Goal: Task Accomplishment & Management: Complete application form

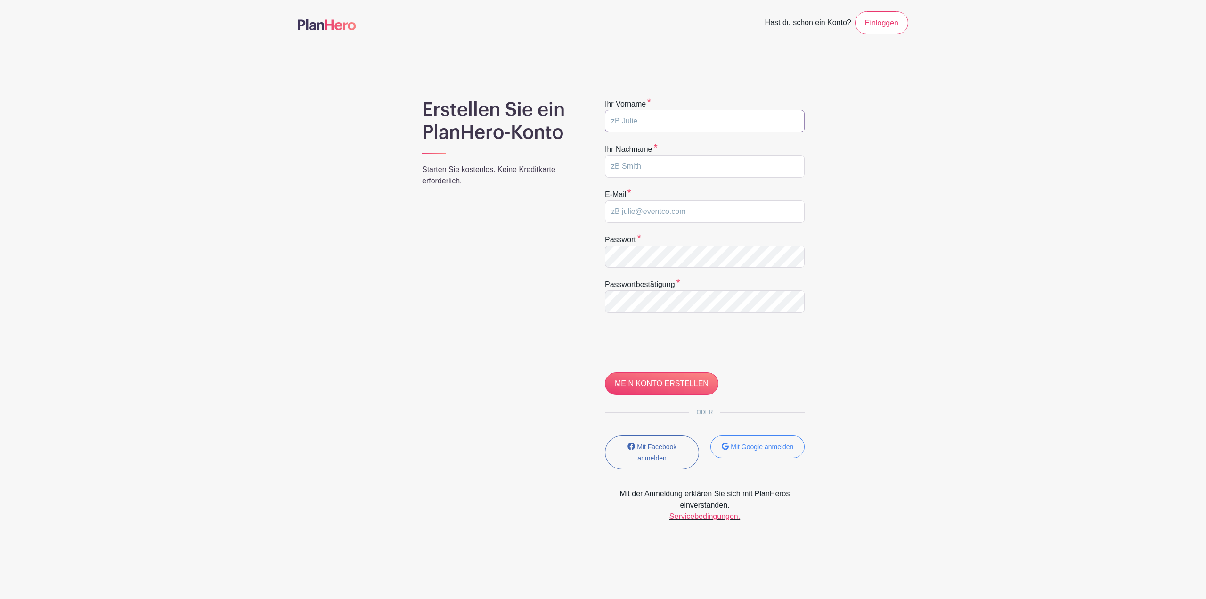
click at [647, 115] on input "text" at bounding box center [705, 121] width 200 height 23
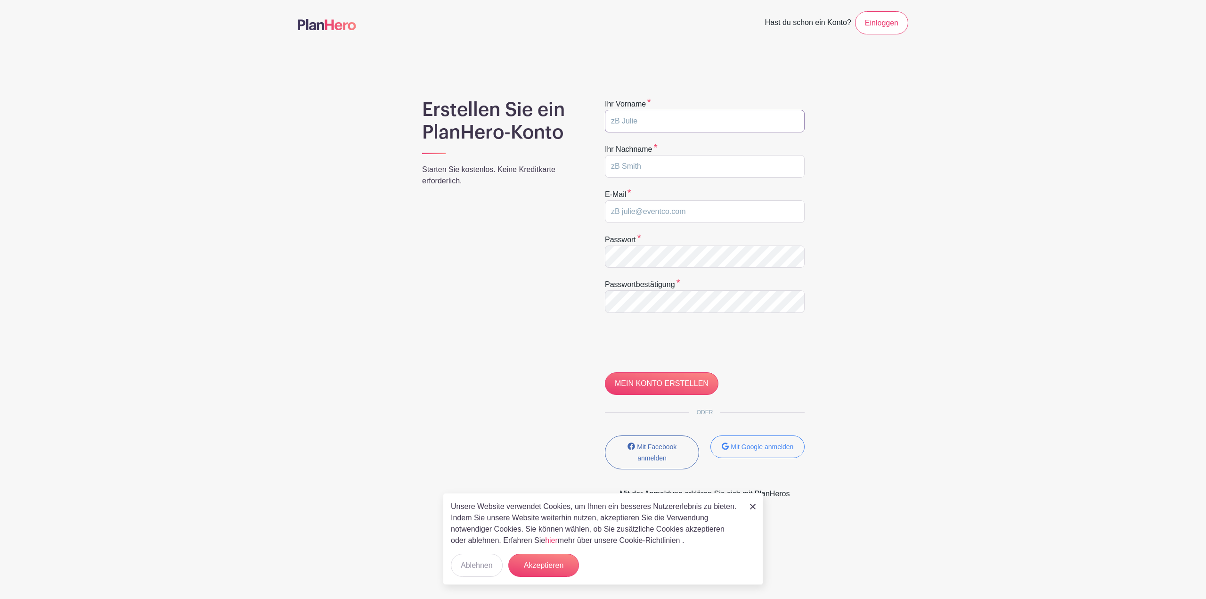
type input "Sven"
type input "Koerner"
type input "[PERSON_NAME][EMAIL_ADDRESS][DOMAIN_NAME]"
click at [662, 380] on input "MEIN KONTO ERSTELLEN" at bounding box center [662, 383] width 114 height 23
type input "CREATE MY ACCOUNT"
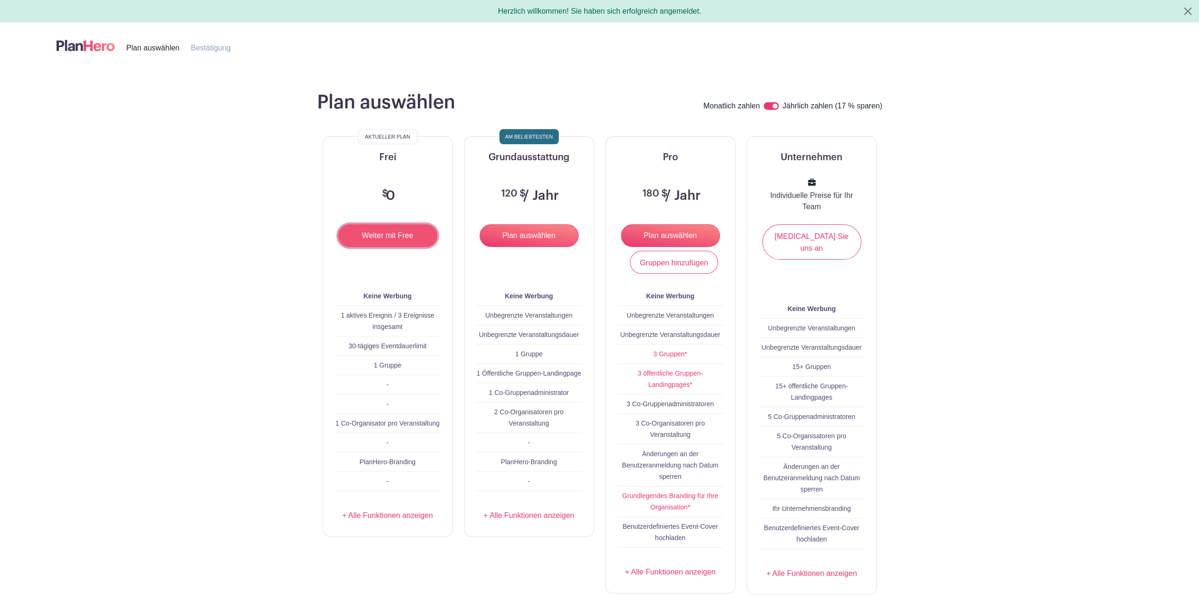
click at [388, 231] on input "Weiter mit Free" at bounding box center [387, 235] width 99 height 23
type input "Continue with Free"
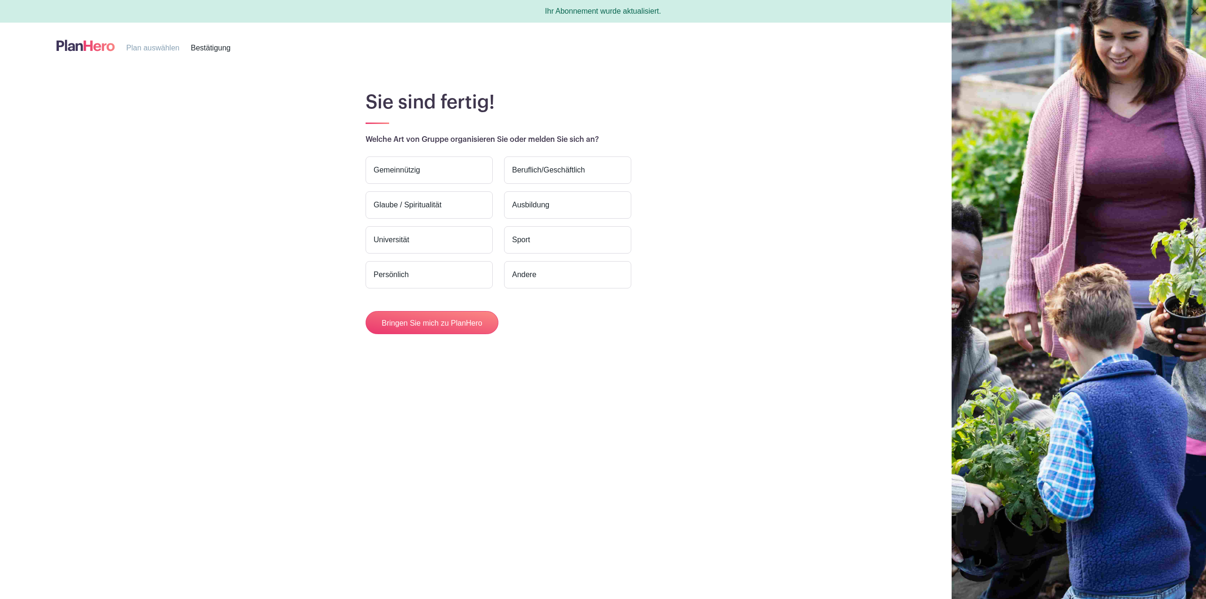
click at [402, 280] on label "Persönlich" at bounding box center [429, 274] width 127 height 27
click at [397, 269] on font "Persönlich" at bounding box center [391, 274] width 35 height 11
click at [0, 0] on input "Persönlich" at bounding box center [0, 0] width 0 height 0
click at [428, 319] on font "Bringen Sie mich zu PlanHero" at bounding box center [432, 323] width 100 height 8
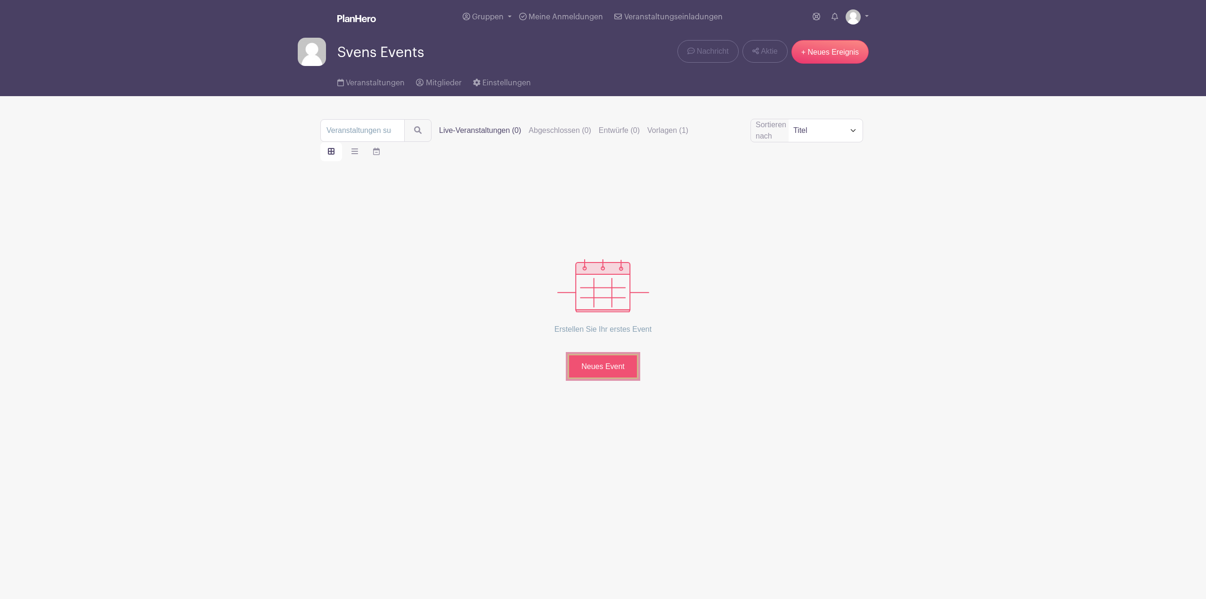
click at [601, 363] on font "Neues Event" at bounding box center [602, 366] width 43 height 8
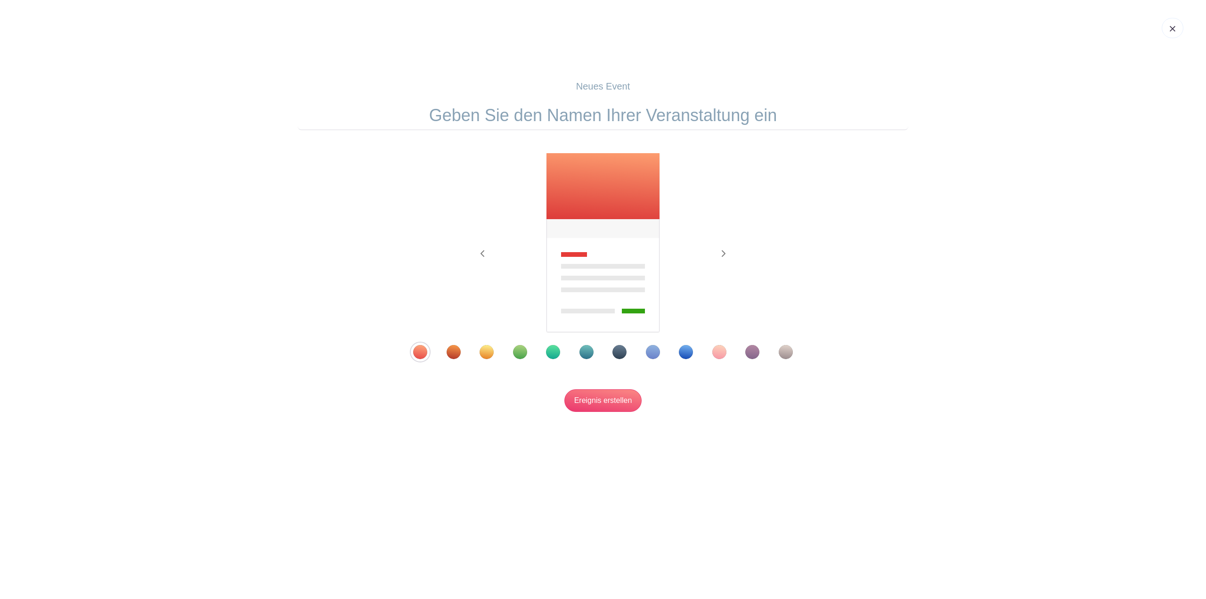
click at [584, 184] on img at bounding box center [603, 243] width 115 height 181
click at [535, 114] on input "text" at bounding box center [603, 115] width 611 height 29
type input "Geburtstag [PERSON_NAME] - [DEMOGRAPHIC_DATA]"
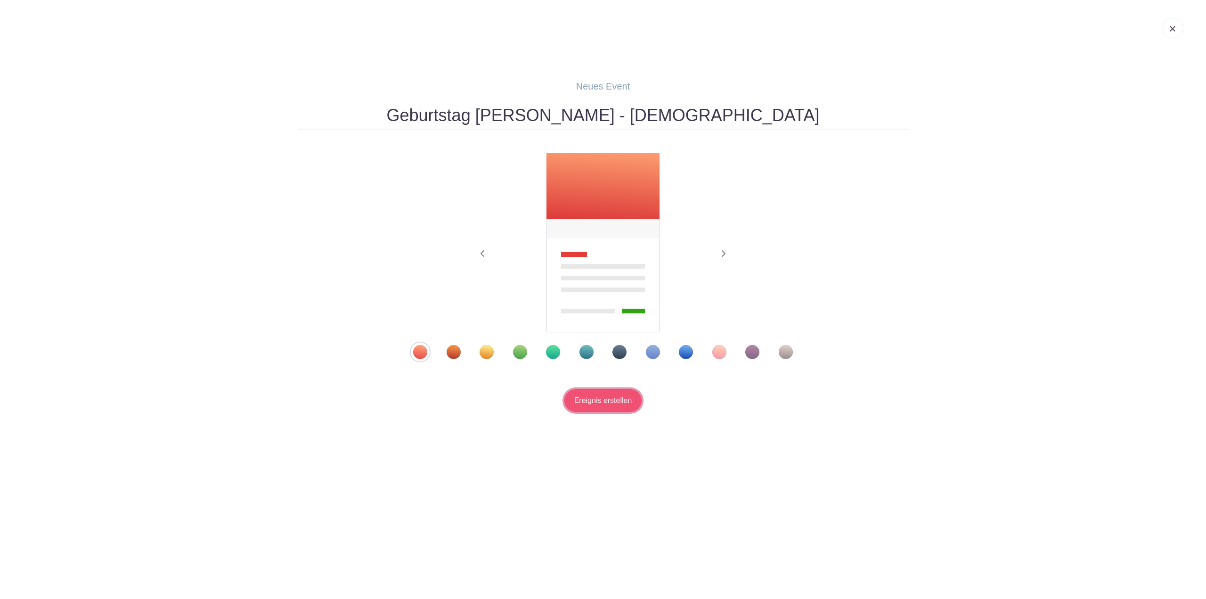
click at [608, 401] on input "Ereignis erstellen" at bounding box center [604, 400] width 78 height 23
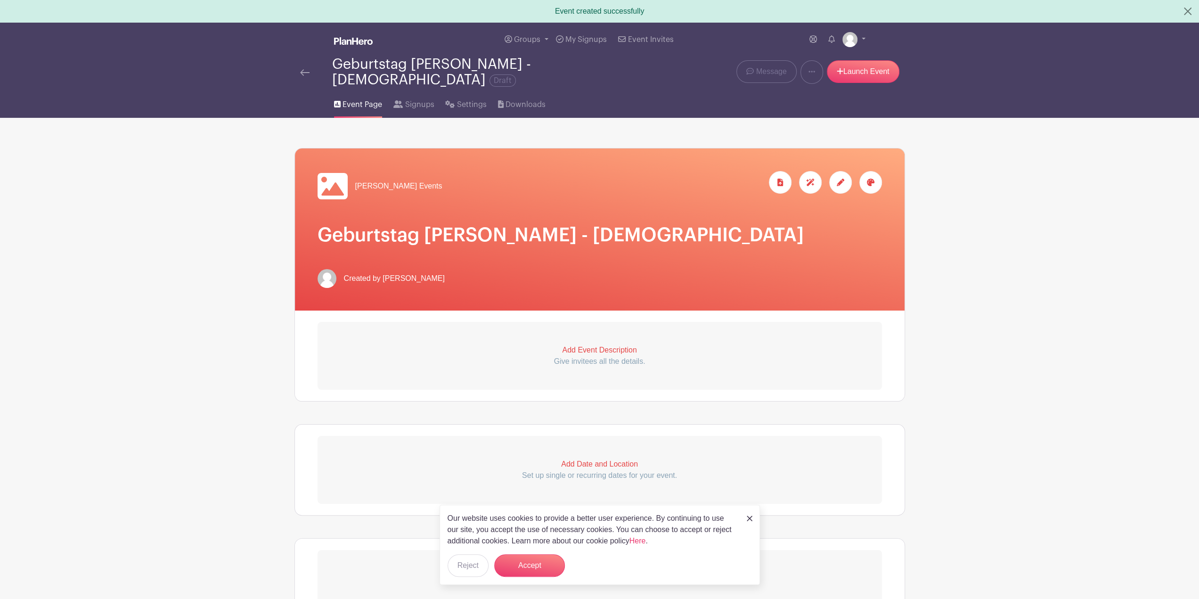
scroll to position [47, 0]
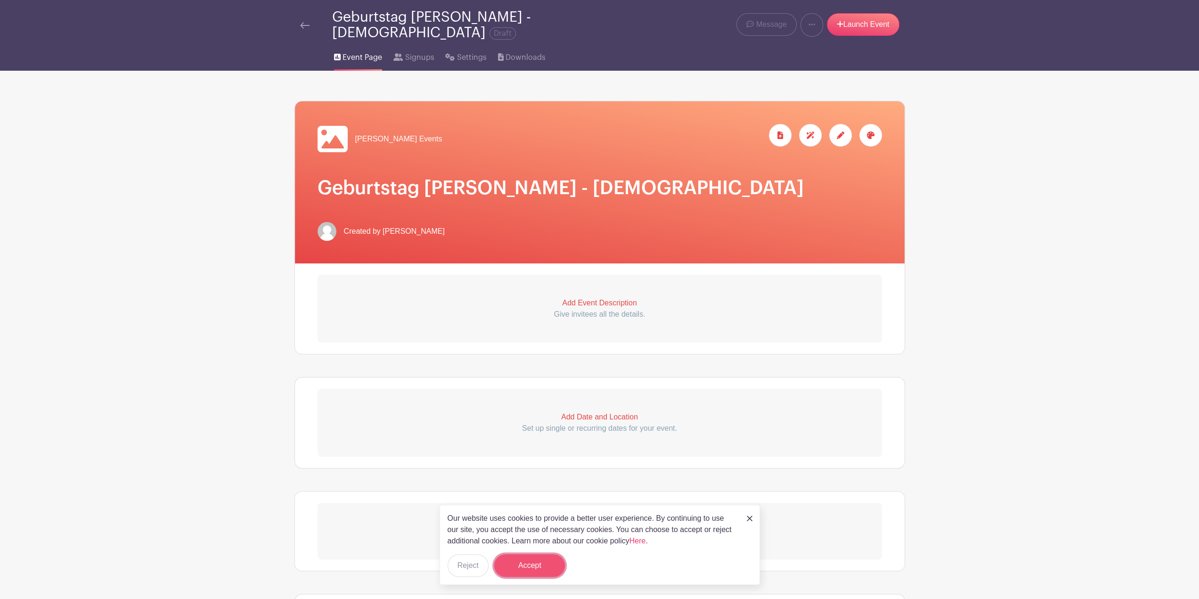
click at [530, 569] on button "Accept" at bounding box center [529, 565] width 71 height 23
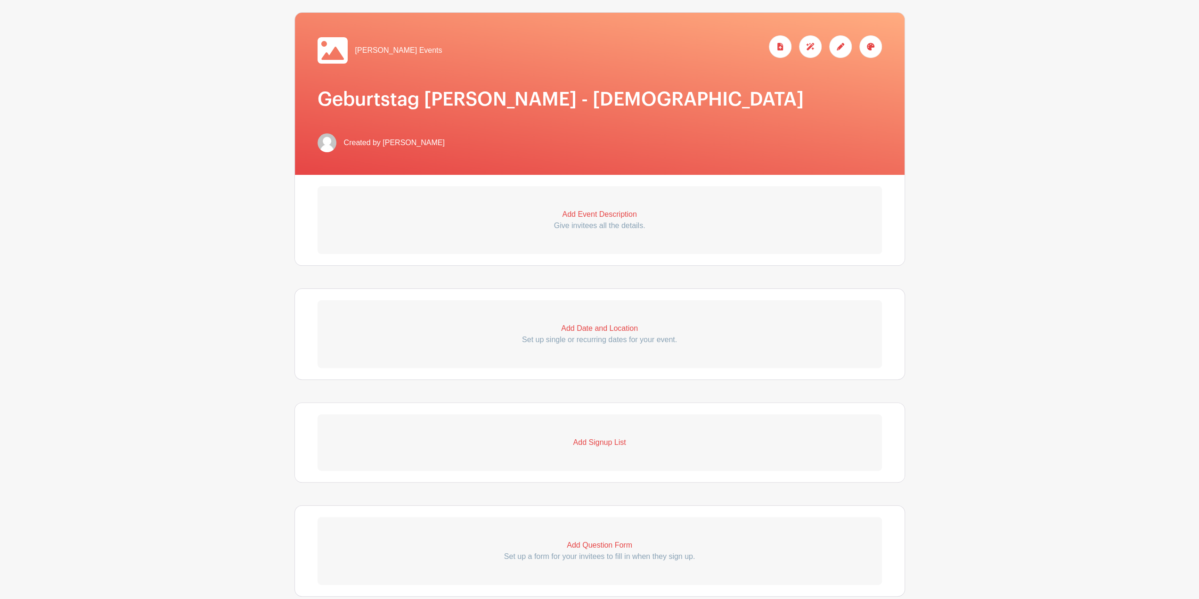
scroll to position [0, 0]
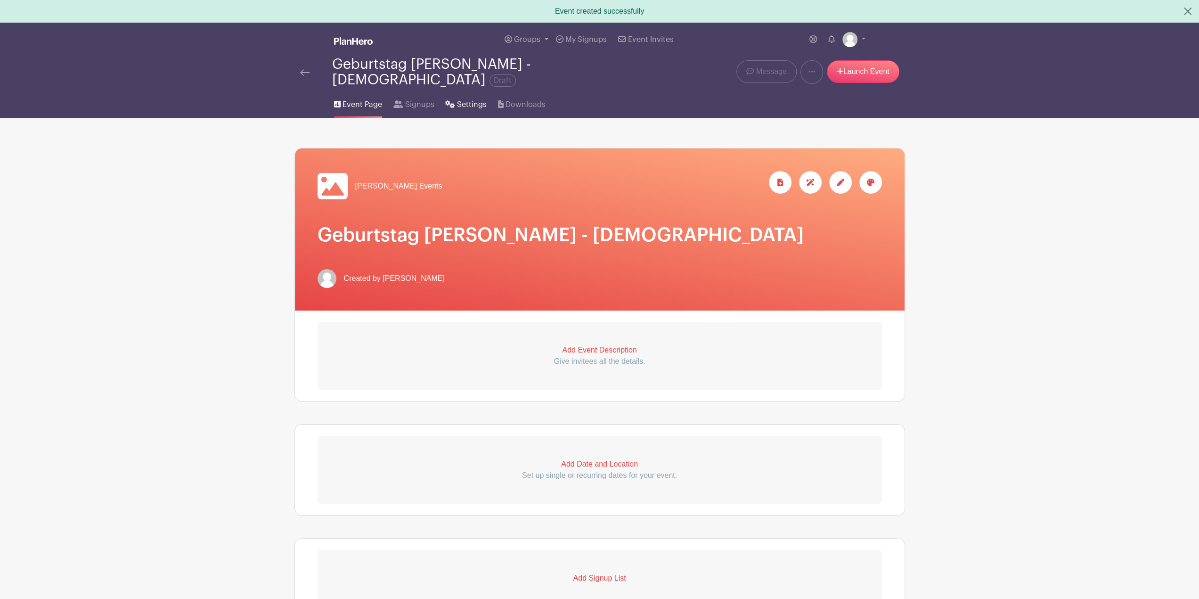
click at [465, 99] on span "Settings" at bounding box center [472, 104] width 30 height 11
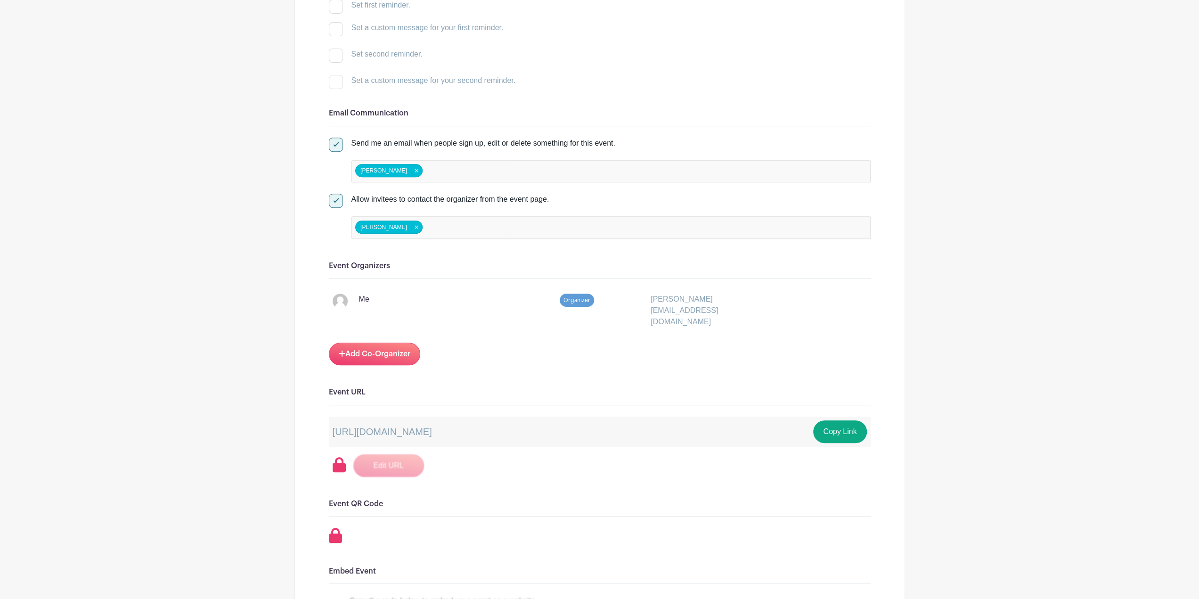
scroll to position [377, 0]
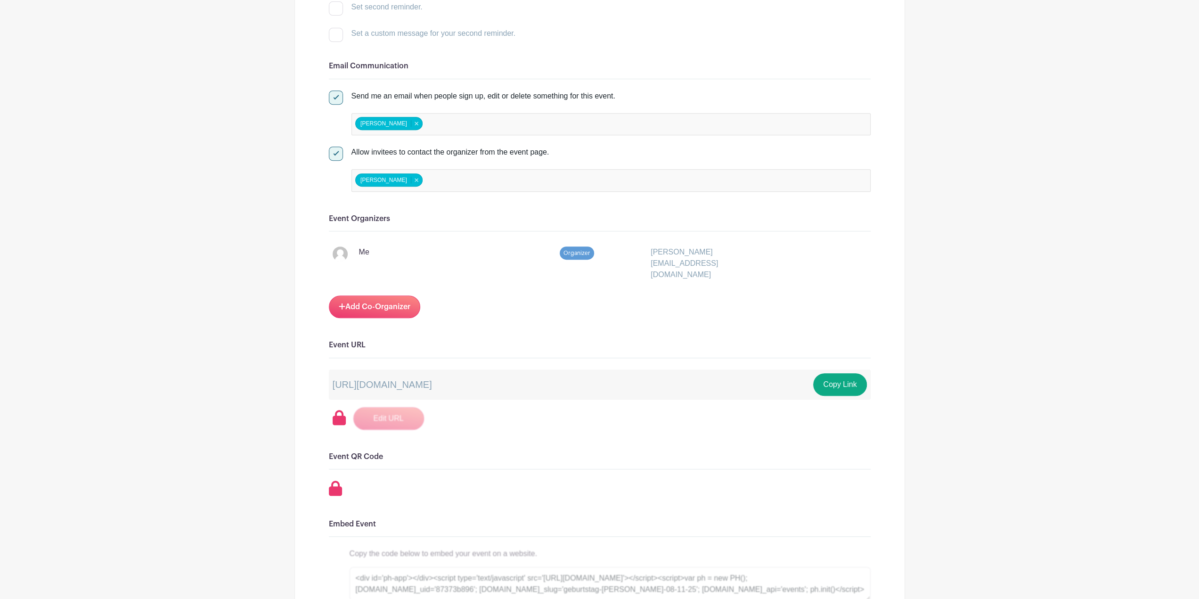
click at [670, 369] on div "[URL][DOMAIN_NAME] Copy Link" at bounding box center [600, 384] width 542 height 30
click at [835, 373] on button "Copy Link" at bounding box center [839, 384] width 53 height 23
click at [574, 296] on div "Signups Make phone number mandatory when invitees are signing up. Limit users t…" at bounding box center [600, 427] width 542 height 1289
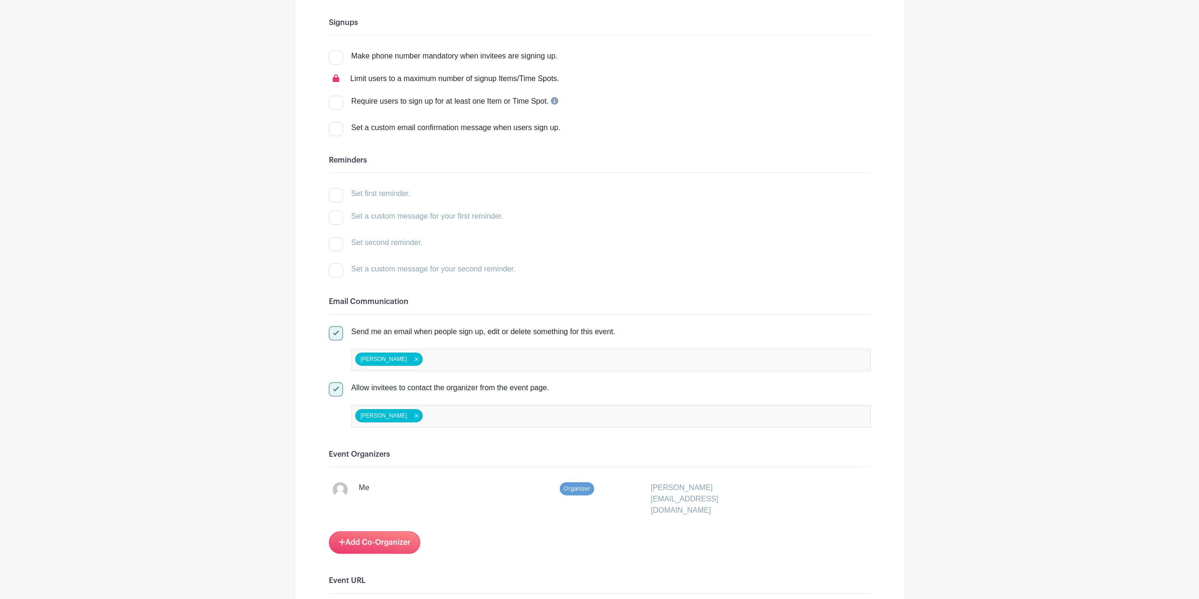
scroll to position [0, 0]
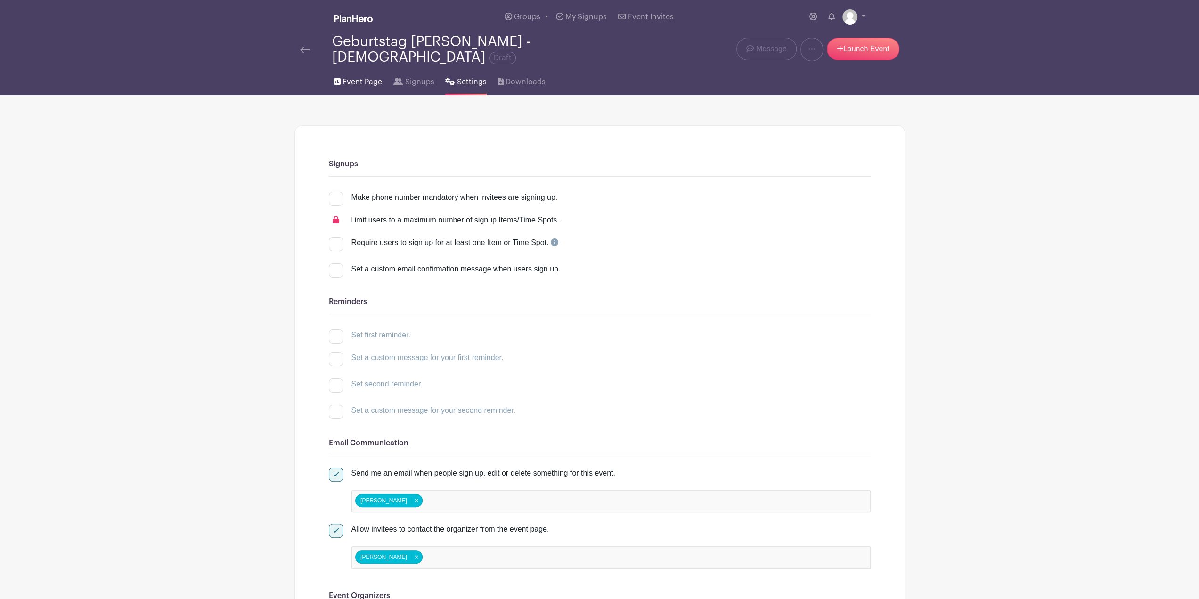
click at [364, 76] on span "Event Page" at bounding box center [363, 81] width 40 height 11
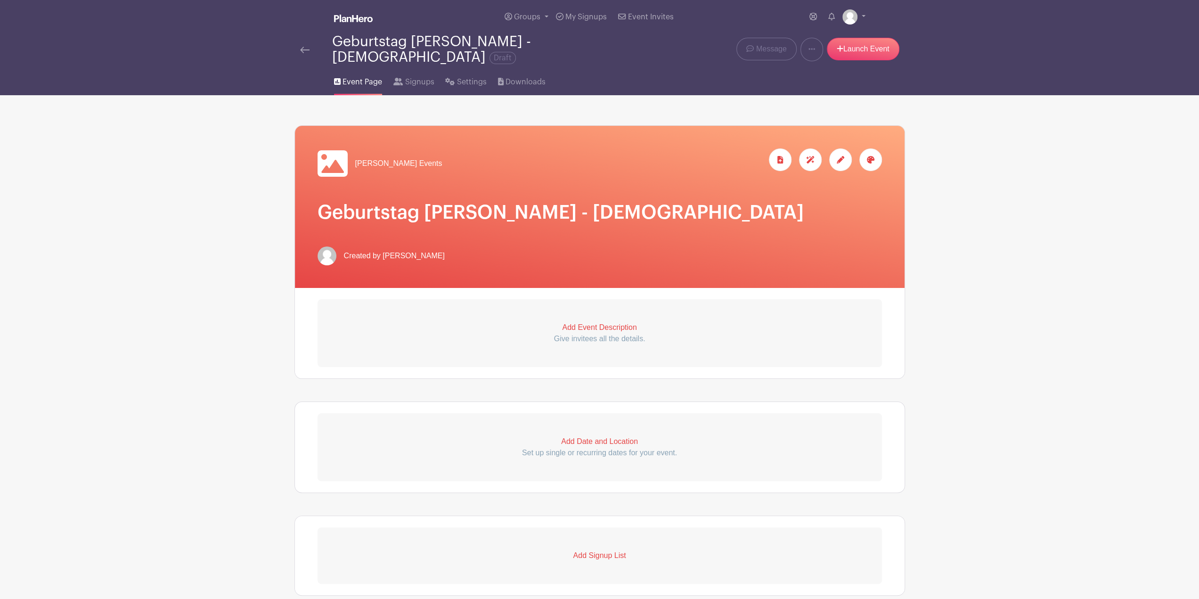
click at [596, 322] on p "Add Event Description" at bounding box center [600, 327] width 565 height 11
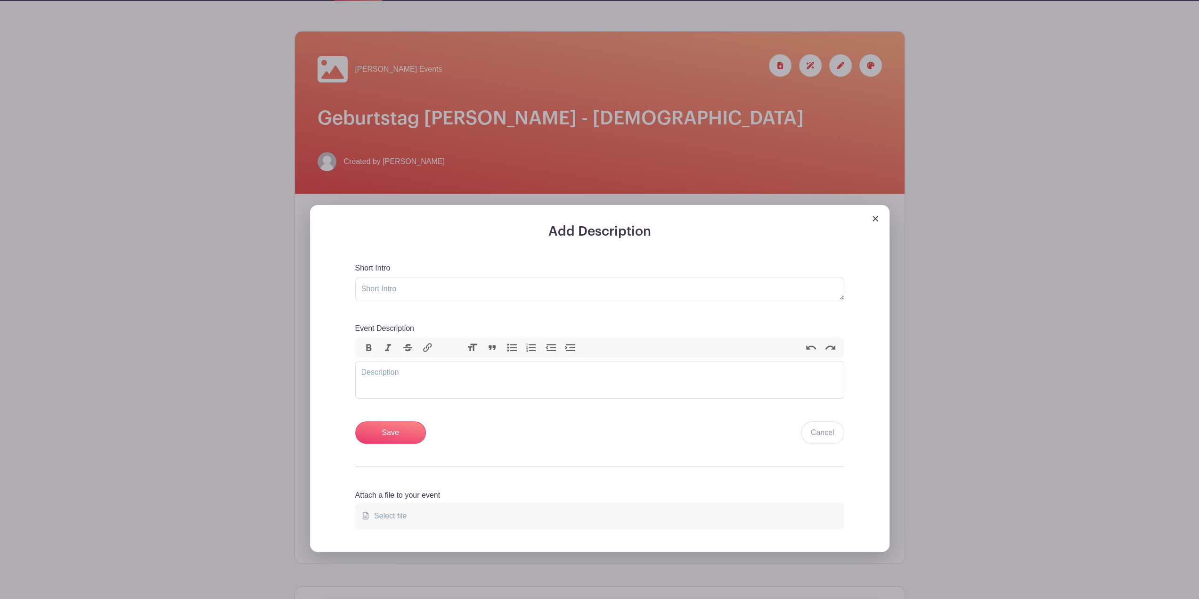
scroll to position [141, 0]
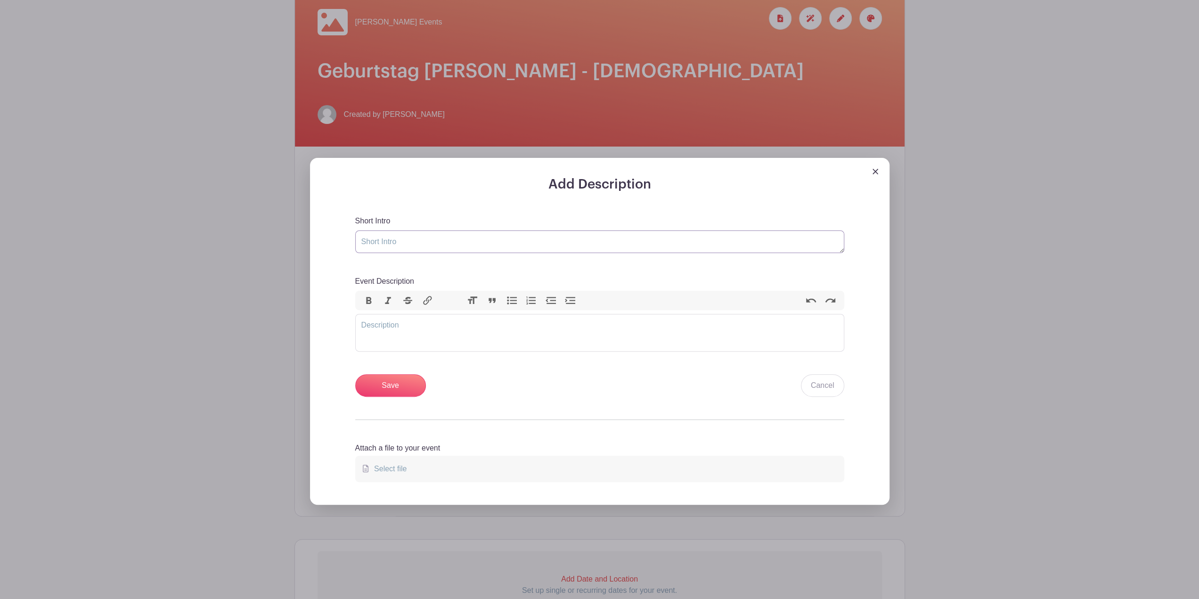
click at [405, 236] on textarea "Short Intro" at bounding box center [599, 241] width 489 height 23
drag, startPoint x: 390, startPoint y: 213, endPoint x: 351, endPoint y: 213, distance: 39.1
click at [351, 213] on div "Add Description Short Intro text Event Description Bold Italic Strikethrough Li…" at bounding box center [600, 341] width 534 height 328
copy label "Short Intro"
click at [398, 239] on textarea "text" at bounding box center [599, 241] width 489 height 23
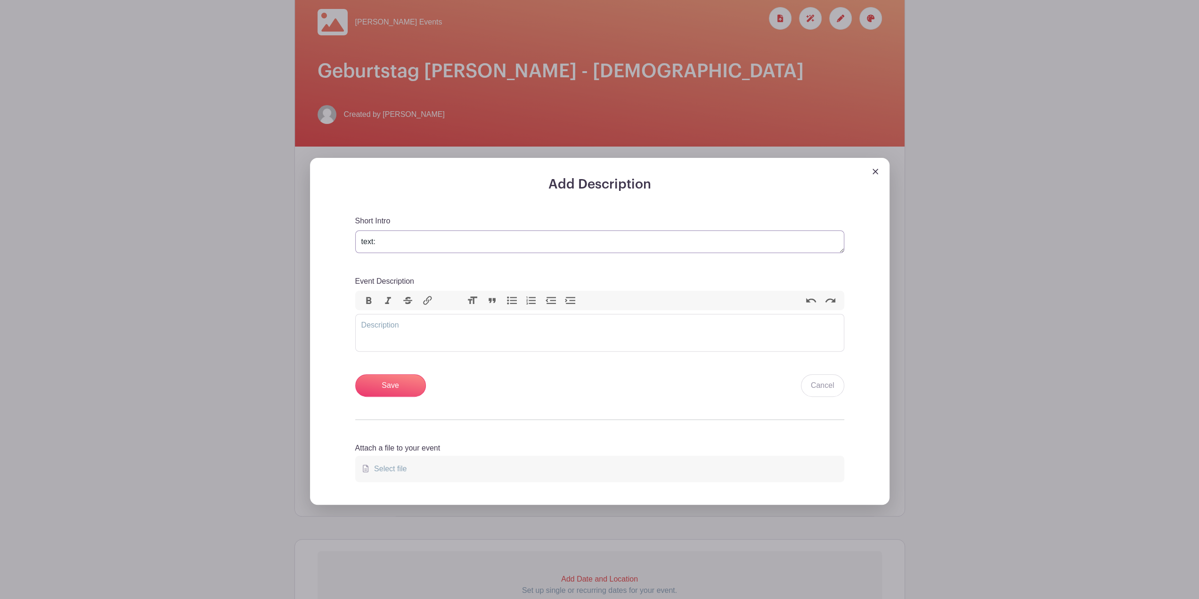
paste textarea "Short Intro"
type textarea "text: Short Intro"
click at [383, 318] on trix-editor "Event Description" at bounding box center [599, 333] width 489 height 38
drag, startPoint x: 384, startPoint y: 273, endPoint x: 356, endPoint y: 275, distance: 27.4
click at [356, 276] on div "Event Description Bold Italic Strikethrough Link Heading Quote Code Bullets Num…" at bounding box center [599, 314] width 489 height 76
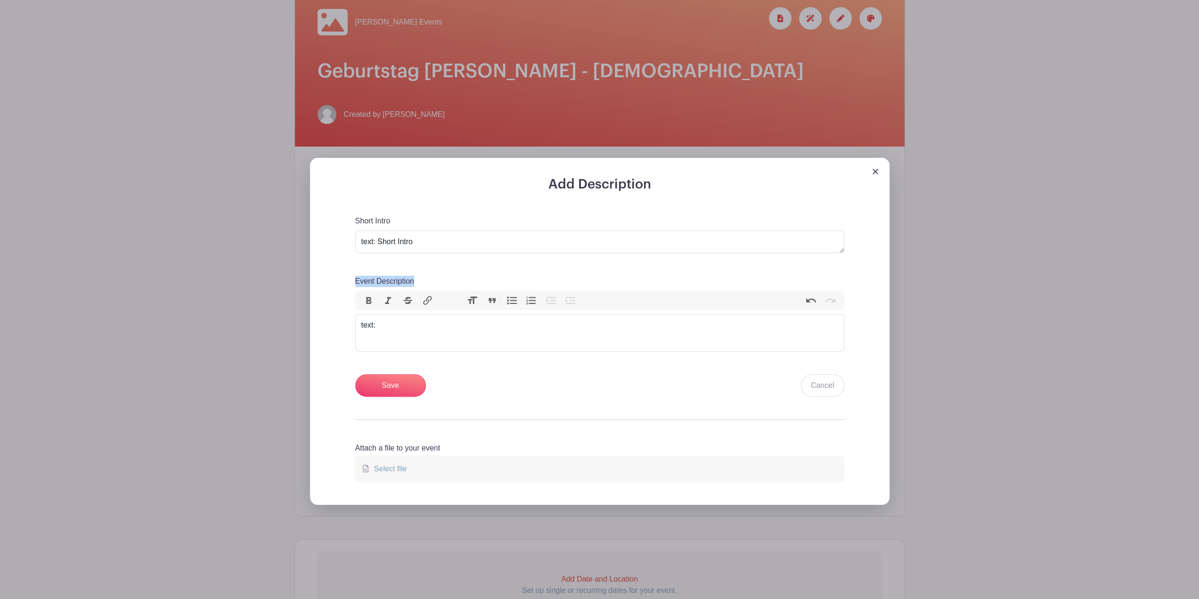
copy label "Event Description"
click at [423, 329] on trix-editor "text:" at bounding box center [599, 333] width 489 height 38
paste trix-editor "<div>text: Event Description</div>"
type trix-editor "<div>text: Event Description</div>"
click at [407, 377] on input "Save" at bounding box center [390, 385] width 71 height 23
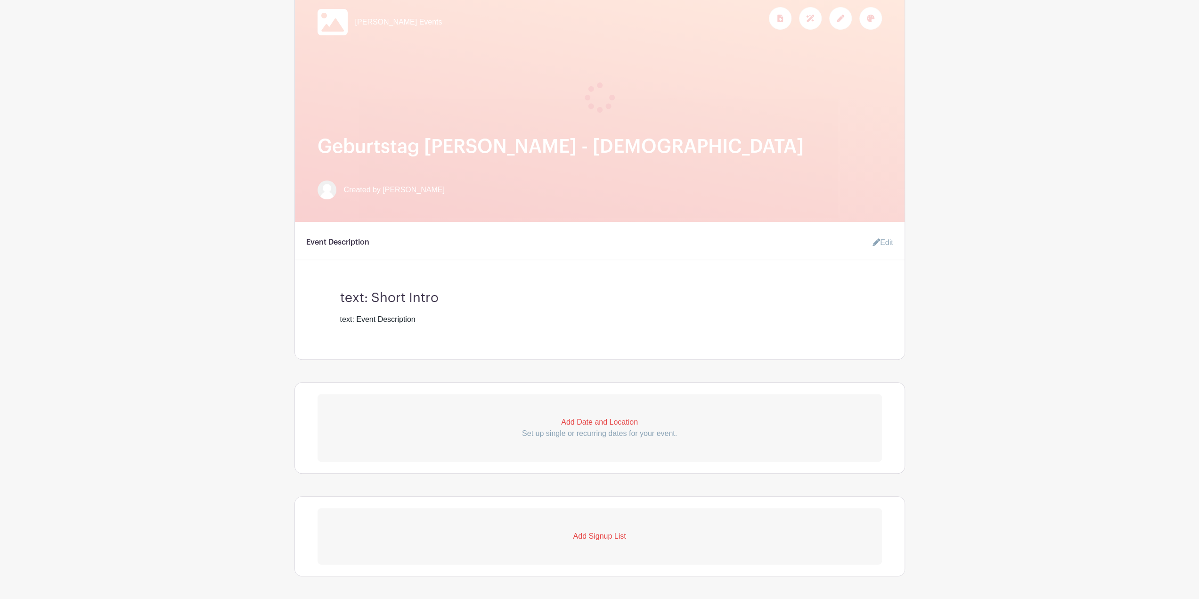
scroll to position [282, 0]
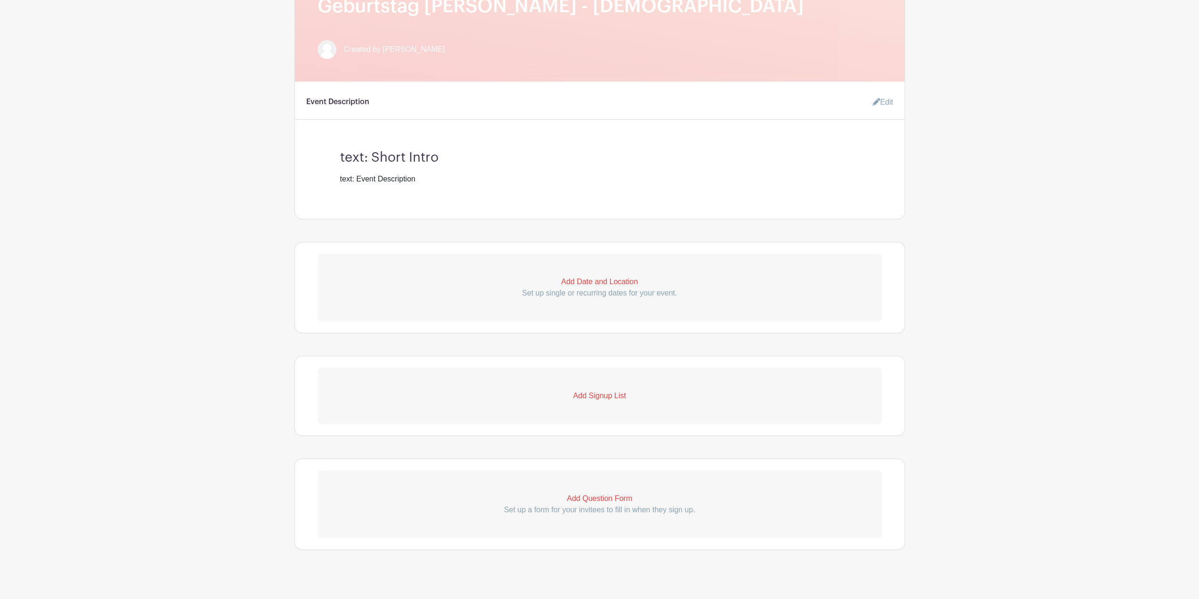
click at [590, 276] on p "Add Date and Location" at bounding box center [600, 281] width 565 height 11
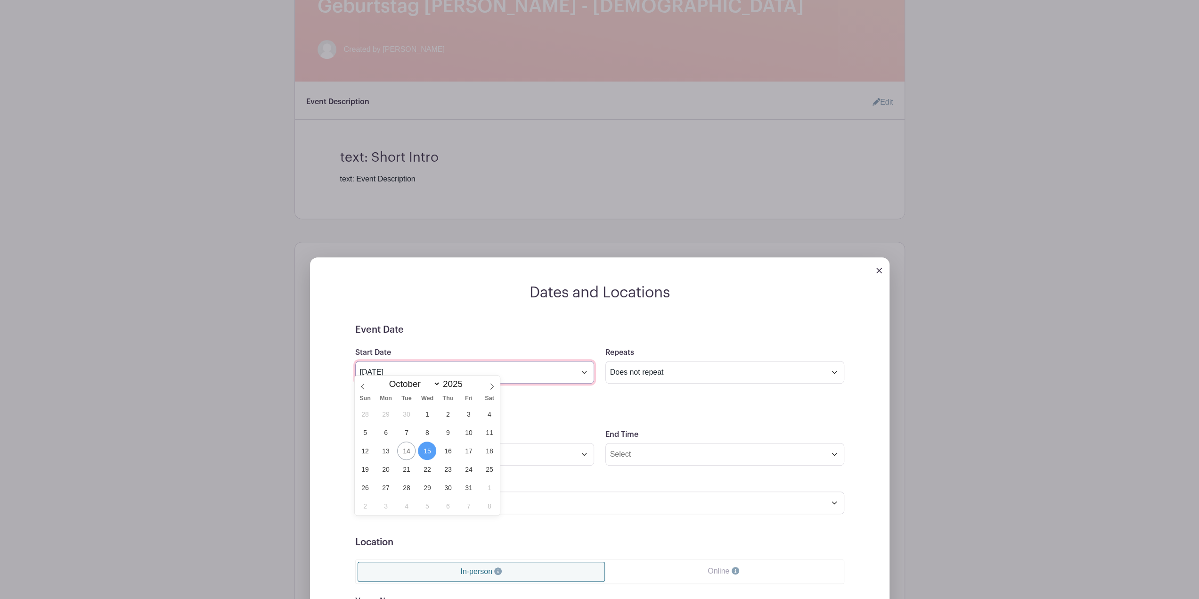
click at [427, 368] on input "[DATE]" at bounding box center [474, 372] width 239 height 23
click at [492, 505] on span "8" at bounding box center [489, 506] width 18 height 18
type input "[DATE]"
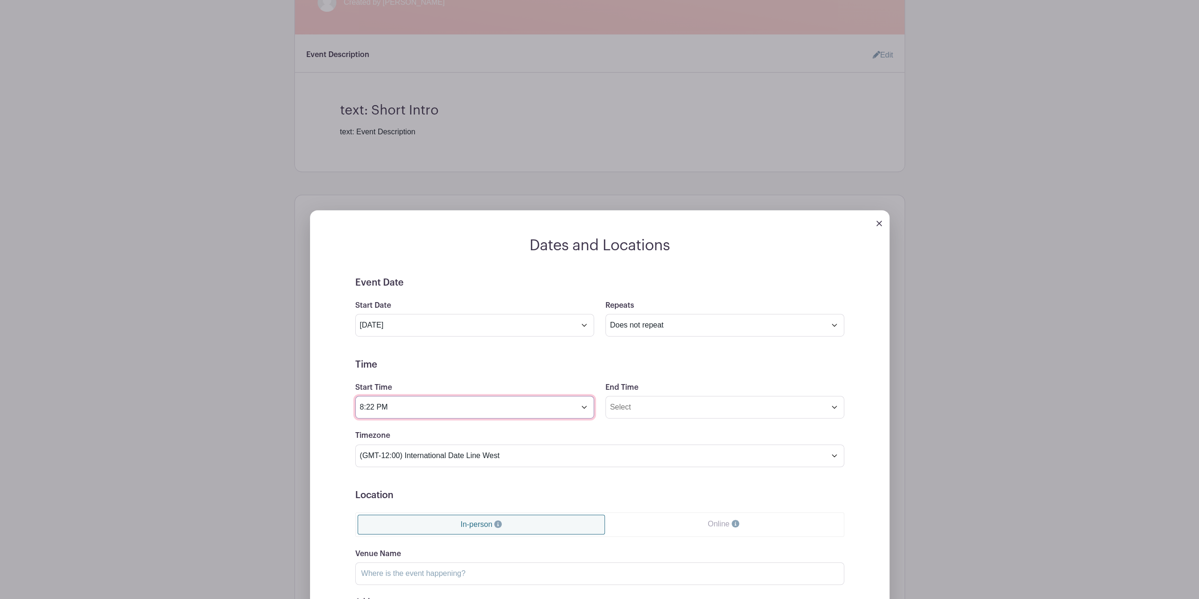
click at [454, 400] on input "8:22 PM" at bounding box center [474, 407] width 239 height 23
click at [378, 439] on div "08" at bounding box center [372, 440] width 31 height 18
click at [378, 439] on div "04" at bounding box center [373, 440] width 32 height 18
click at [443, 437] on div "22" at bounding box center [433, 440] width 31 height 18
click at [369, 416] on div "00" at bounding box center [373, 420] width 32 height 18
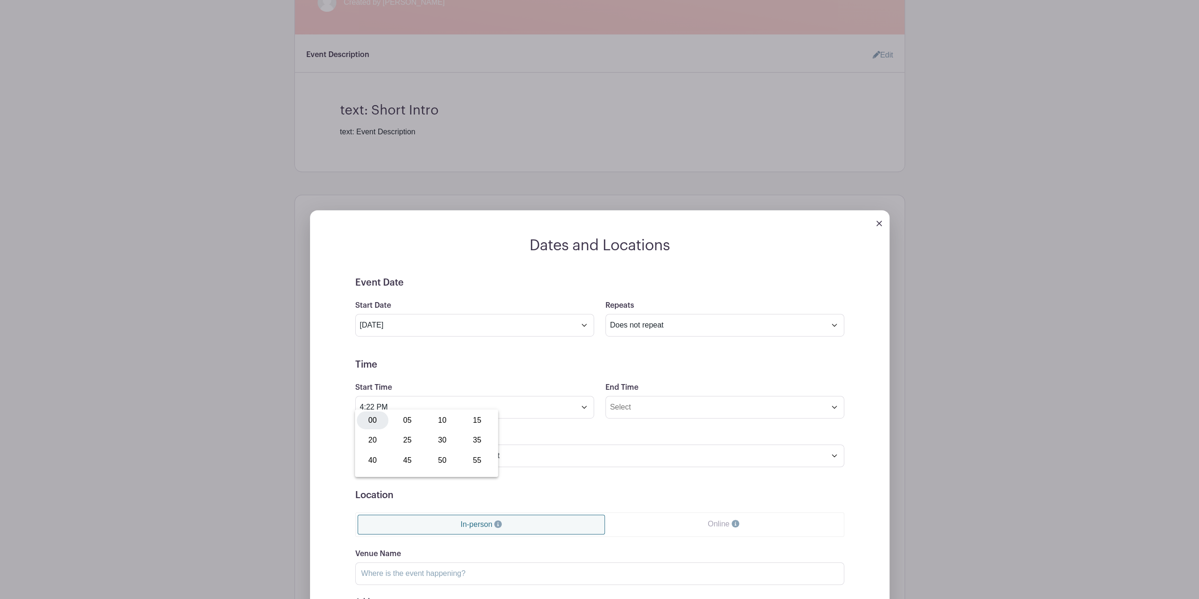
type input "4:00 PM"
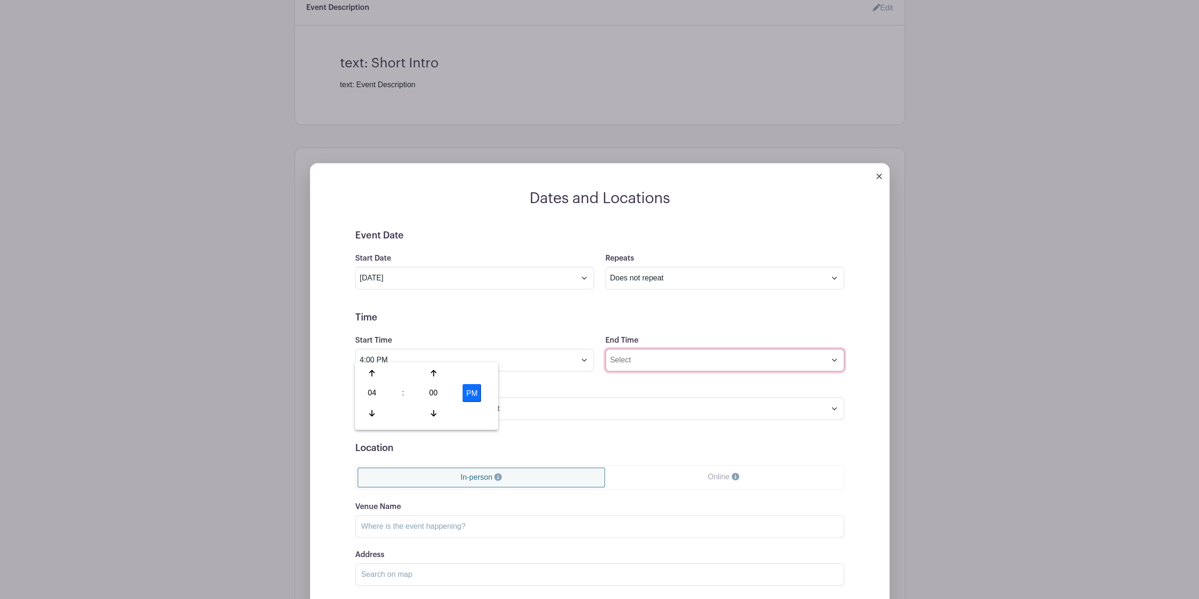
click at [639, 349] on input "End Time" at bounding box center [725, 360] width 239 height 23
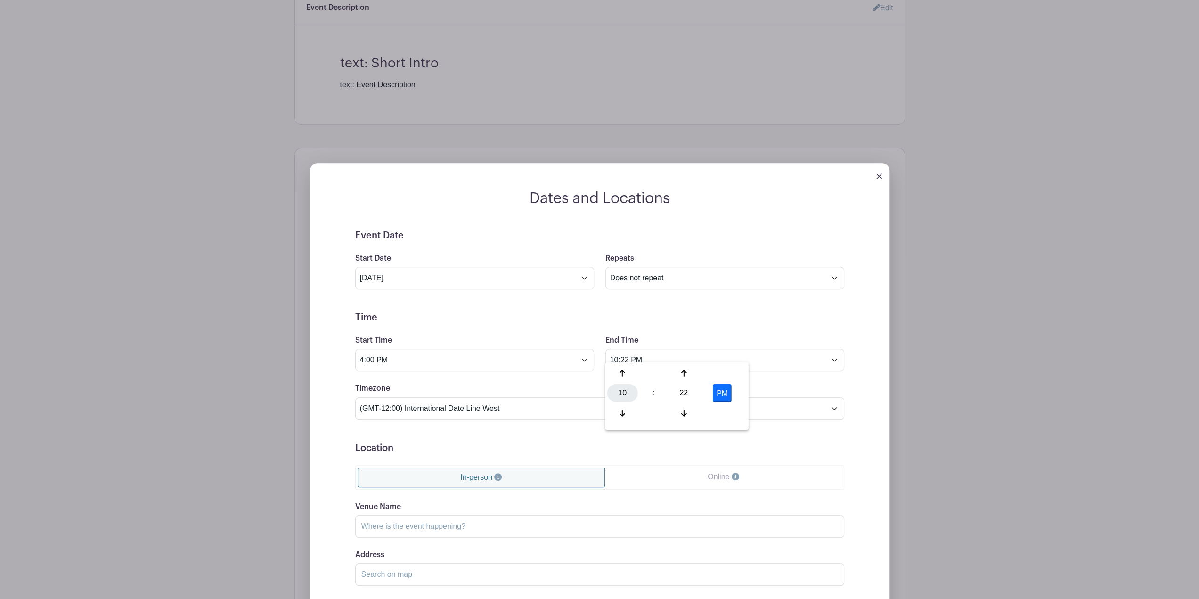
click at [625, 388] on div "10" at bounding box center [622, 393] width 31 height 18
click at [694, 372] on div "02" at bounding box center [693, 373] width 32 height 18
type input "2:22 PM"
click at [684, 393] on div "22" at bounding box center [684, 393] width 31 height 18
click at [810, 443] on form "Event Date Start Date [DATE] Repeats Does not repeat Daily Weekly Monthly on da…" at bounding box center [599, 442] width 489 height 424
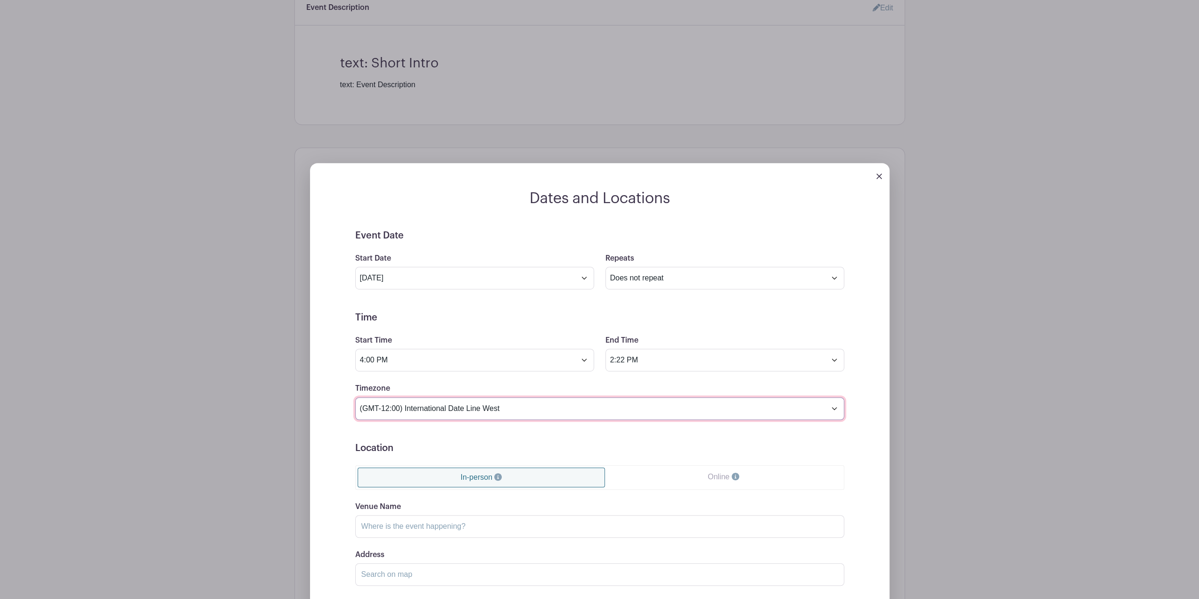
click at [459, 397] on select "(GMT-12:00) International Date Line West (GMT-11:00) [US_STATE] (GMT-11:00) [GE…" at bounding box center [599, 408] width 489 height 23
select select "[GEOGRAPHIC_DATA]"
click at [355, 397] on select "(GMT-12:00) International Date Line West (GMT-11:00) [US_STATE] (GMT-11:00) [GE…" at bounding box center [599, 408] width 489 height 23
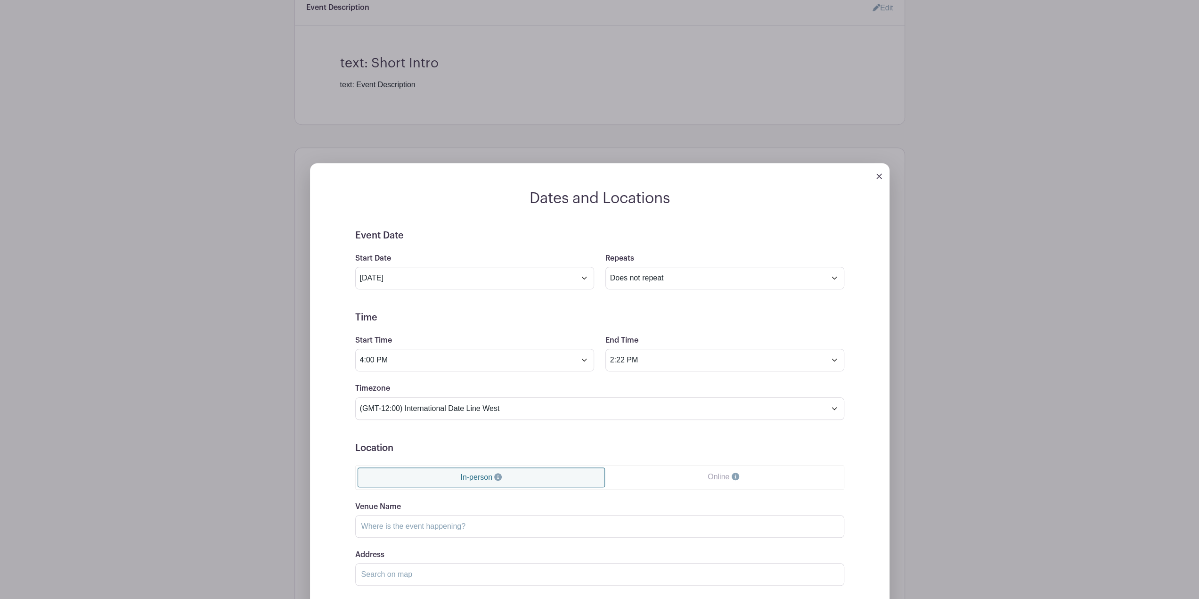
click at [488, 442] on h5 "Location" at bounding box center [599, 447] width 489 height 11
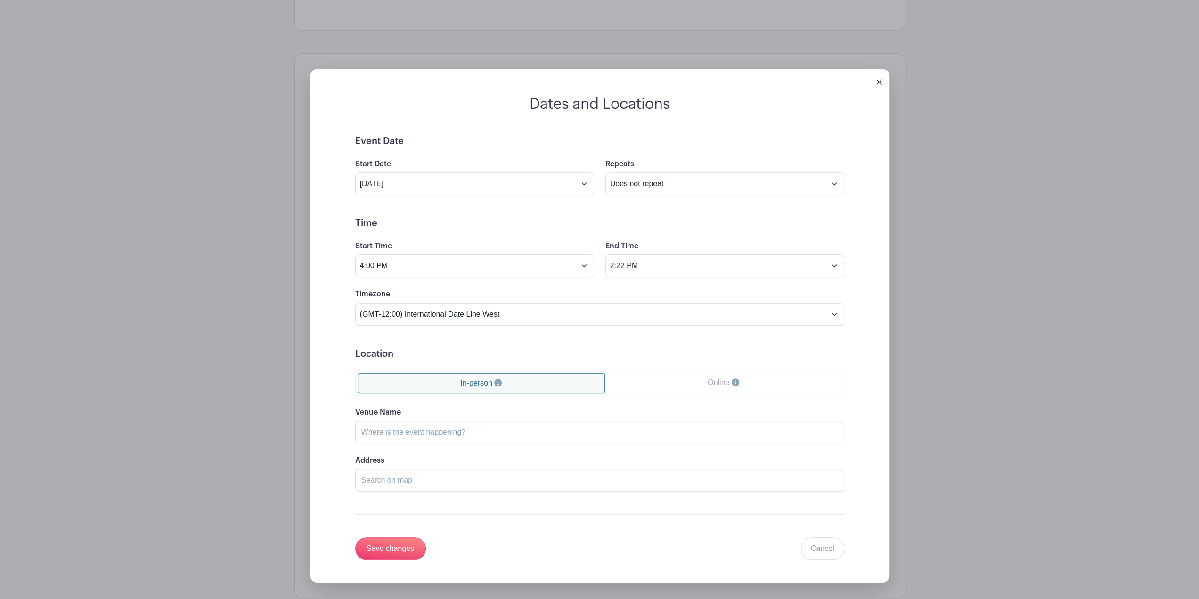
scroll to position [517, 0]
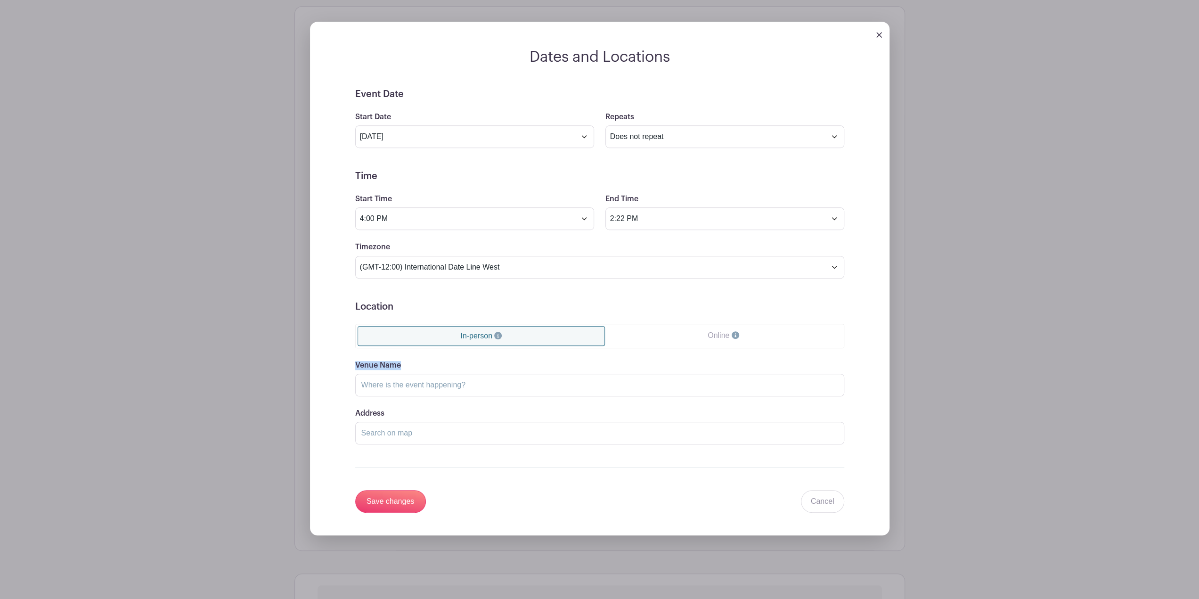
drag, startPoint x: 403, startPoint y: 356, endPoint x: 356, endPoint y: 357, distance: 47.6
click at [356, 360] on div "Venue Name" at bounding box center [599, 378] width 489 height 37
copy label "Venue Name"
click at [389, 383] on input "Venue Name" at bounding box center [599, 385] width 489 height 23
paste input "Venue Name"
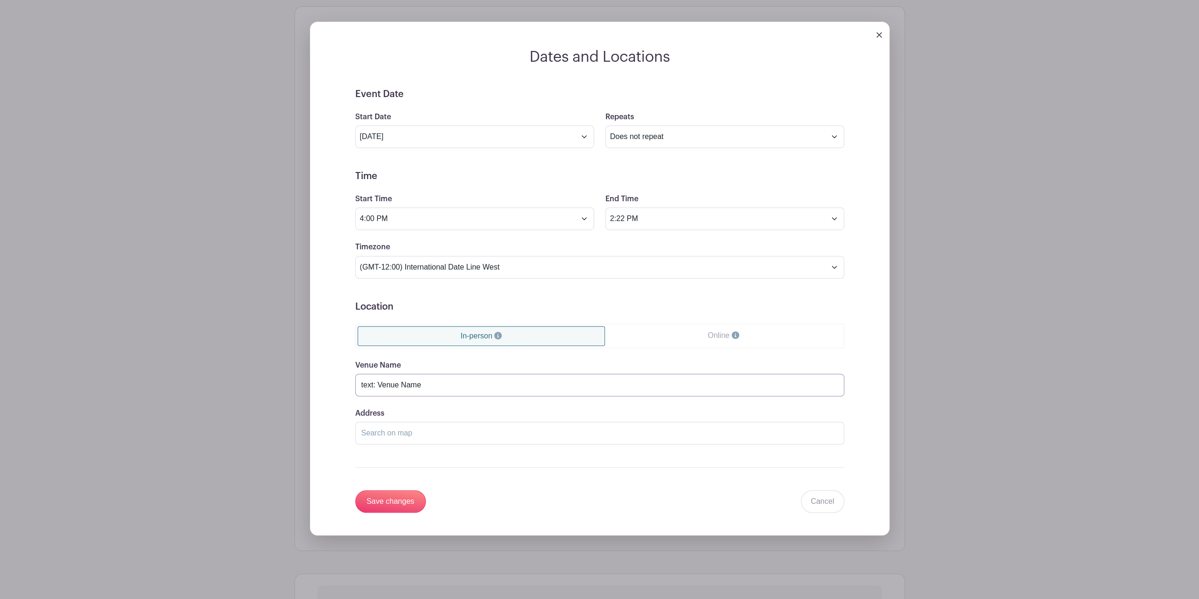
type input "text: Venue Name"
drag, startPoint x: 388, startPoint y: 401, endPoint x: 352, endPoint y: 401, distance: 36.8
click at [352, 401] on div "Event Date Start Date [DATE] Repeats Does not repeat Daily Weekly Monthly on da…" at bounding box center [600, 301] width 534 height 424
copy label "Address"
click at [393, 425] on input "Address" at bounding box center [599, 433] width 489 height 23
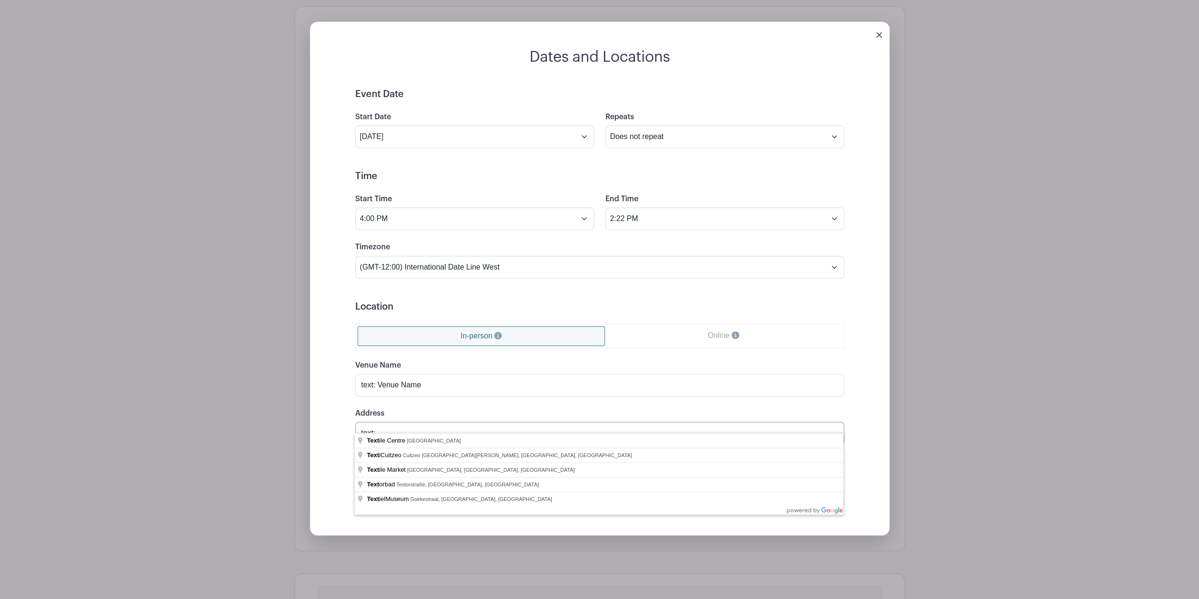
paste input "Address"
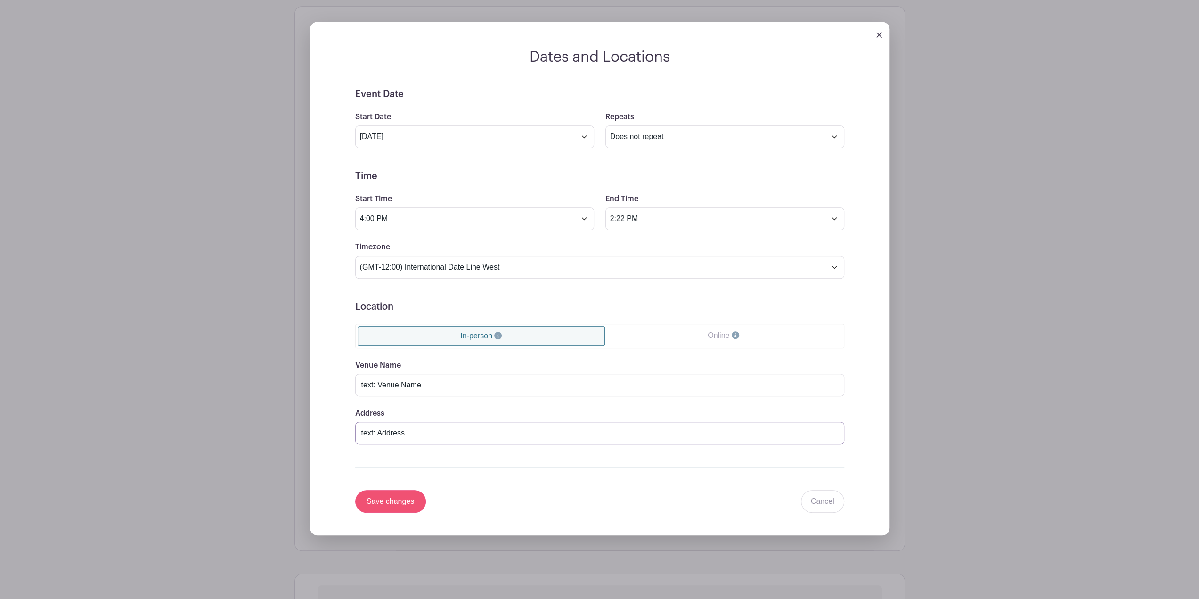
type input "text: Address"
click at [410, 490] on input "Save changes" at bounding box center [390, 501] width 71 height 23
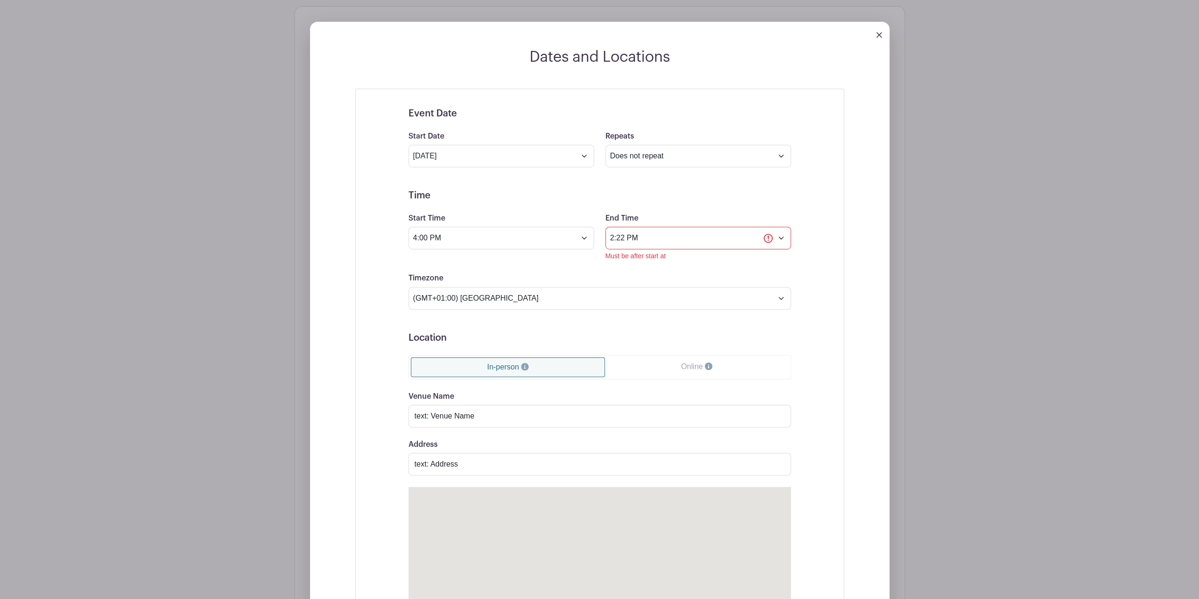
scroll to position [735, 0]
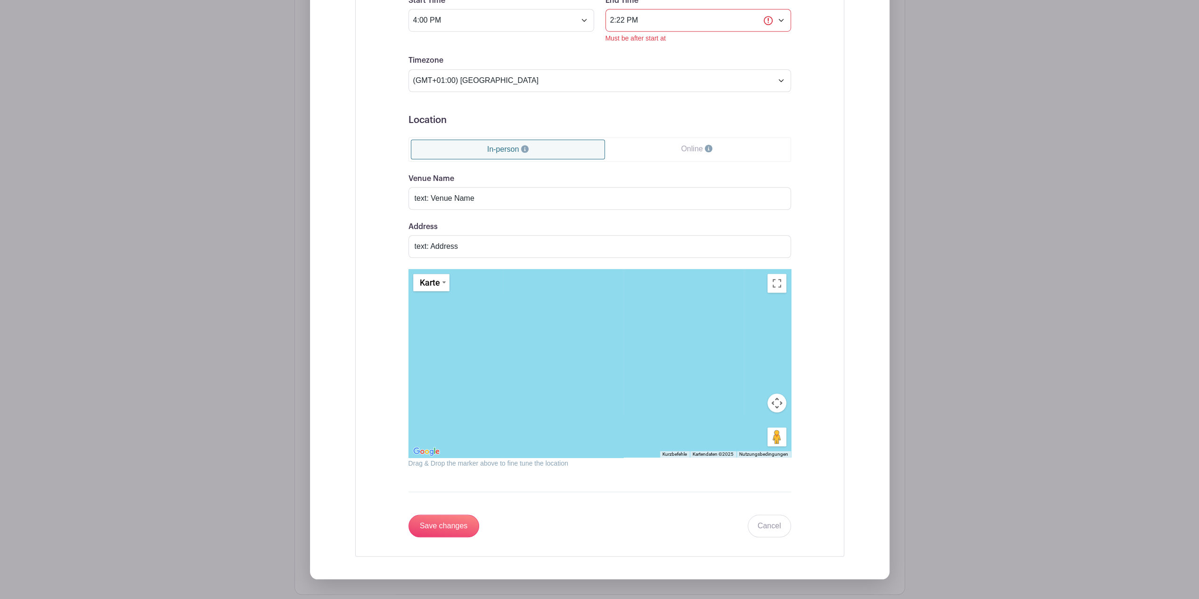
drag, startPoint x: 641, startPoint y: 382, endPoint x: 544, endPoint y: 313, distance: 119.4
click at [544, 313] on div at bounding box center [600, 363] width 383 height 188
drag, startPoint x: 491, startPoint y: 234, endPoint x: 411, endPoint y: 233, distance: 79.7
click at [412, 235] on input "text: Address" at bounding box center [600, 246] width 383 height 23
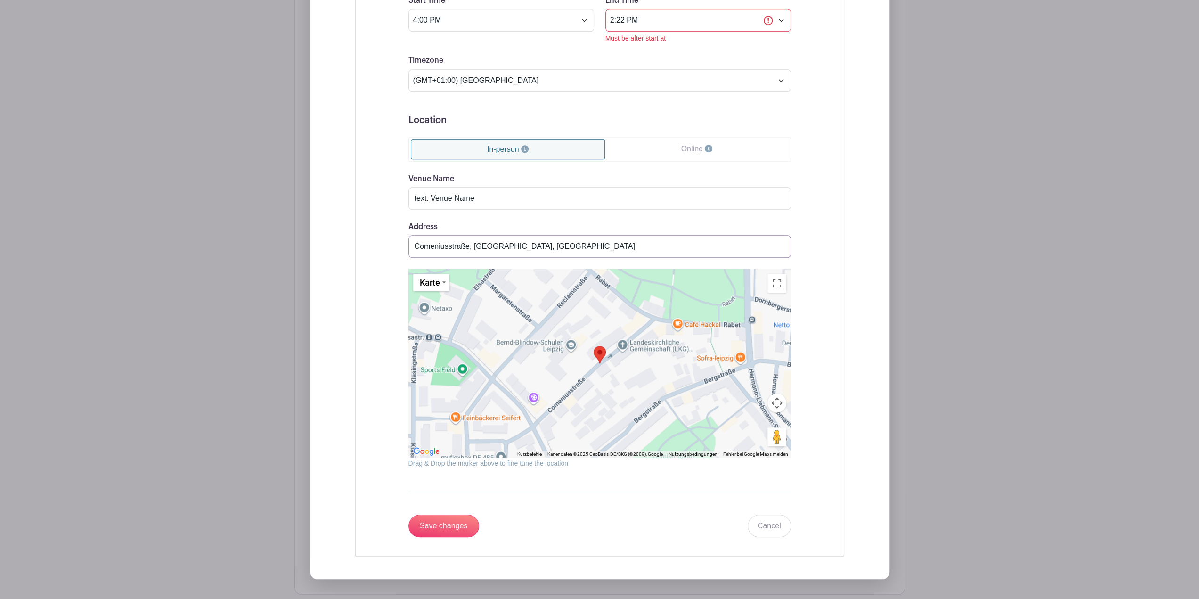
click at [469, 235] on input "Comeniusstraße, [GEOGRAPHIC_DATA], [GEOGRAPHIC_DATA]" at bounding box center [600, 246] width 383 height 23
type input "[STREET_ADDRESS]"
click at [456, 515] on input "Save changes" at bounding box center [444, 526] width 71 height 23
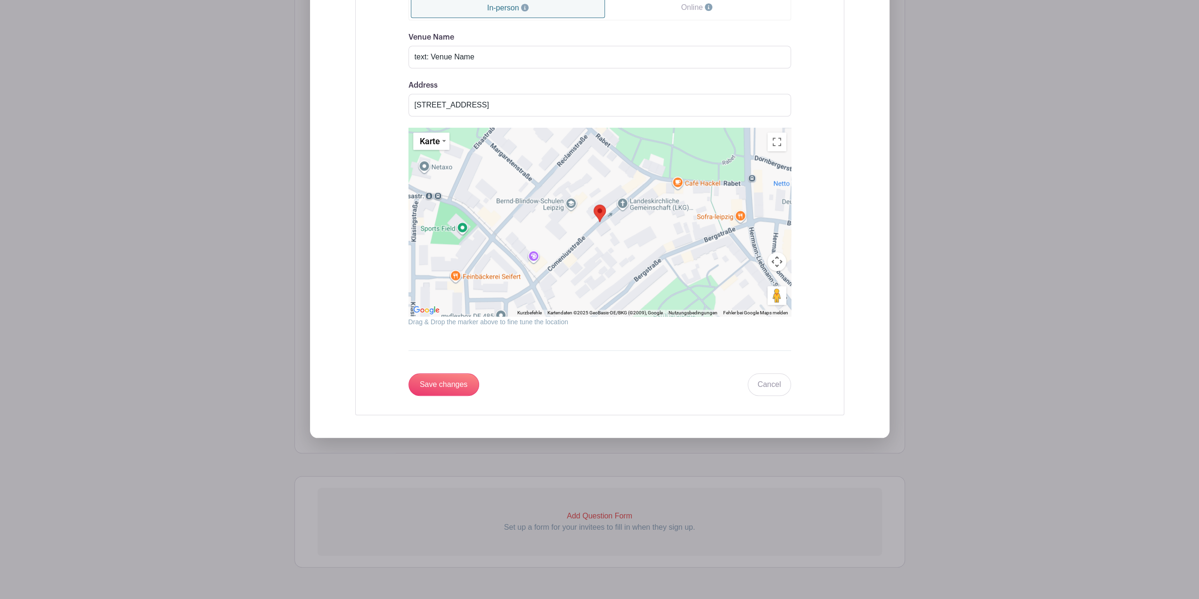
scroll to position [891, 0]
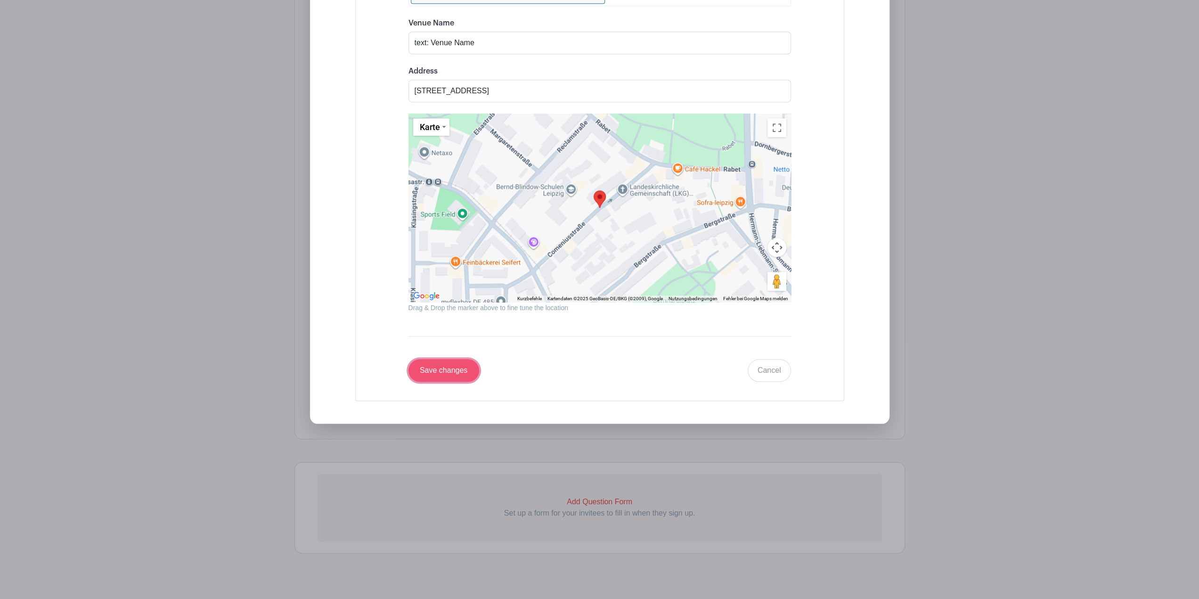
click at [445, 359] on input "Save changes" at bounding box center [444, 370] width 71 height 23
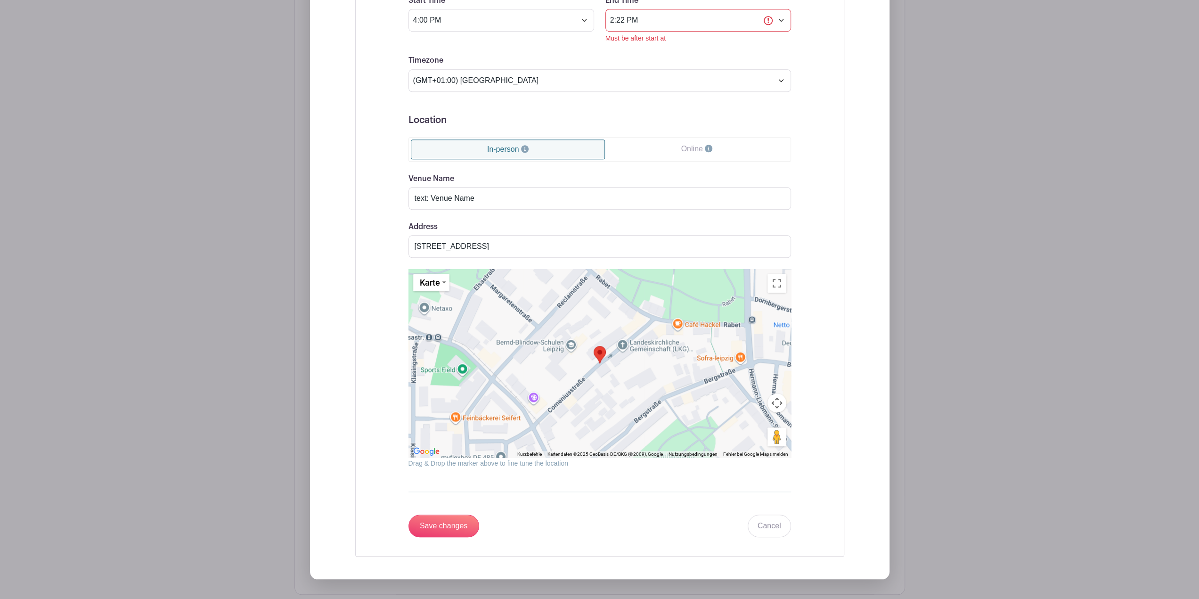
scroll to position [641, 0]
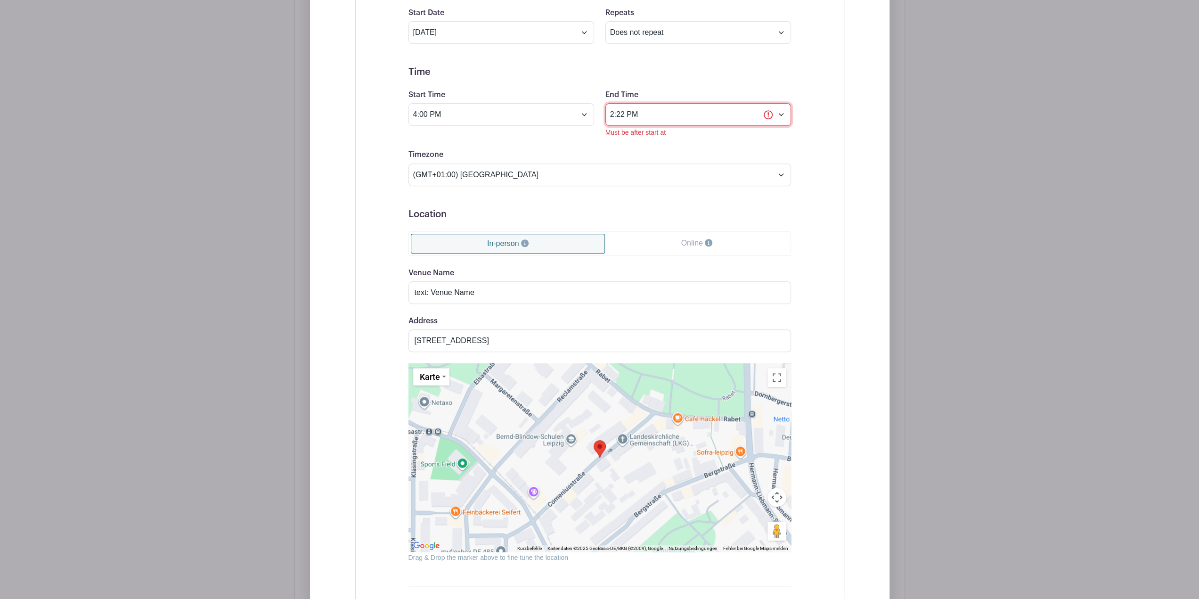
click at [781, 106] on input "2:22 PM" at bounding box center [699, 114] width 186 height 23
click at [770, 107] on input "2:22 PM" at bounding box center [699, 114] width 186 height 23
click at [616, 104] on input "2:22 PM" at bounding box center [699, 114] width 186 height 23
type input "11:59 PM"
click at [770, 135] on form "Event Date Start Date [DATE] Repeats Does not repeat Daily Weekly Monthly on da…" at bounding box center [600, 307] width 383 height 647
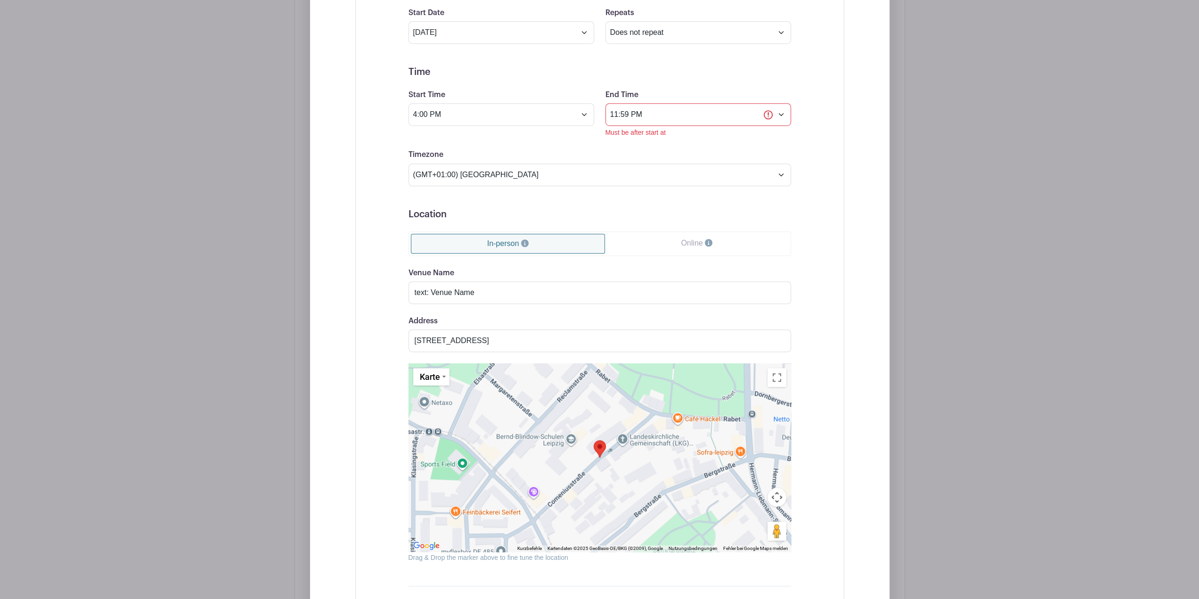
scroll to position [688, 0]
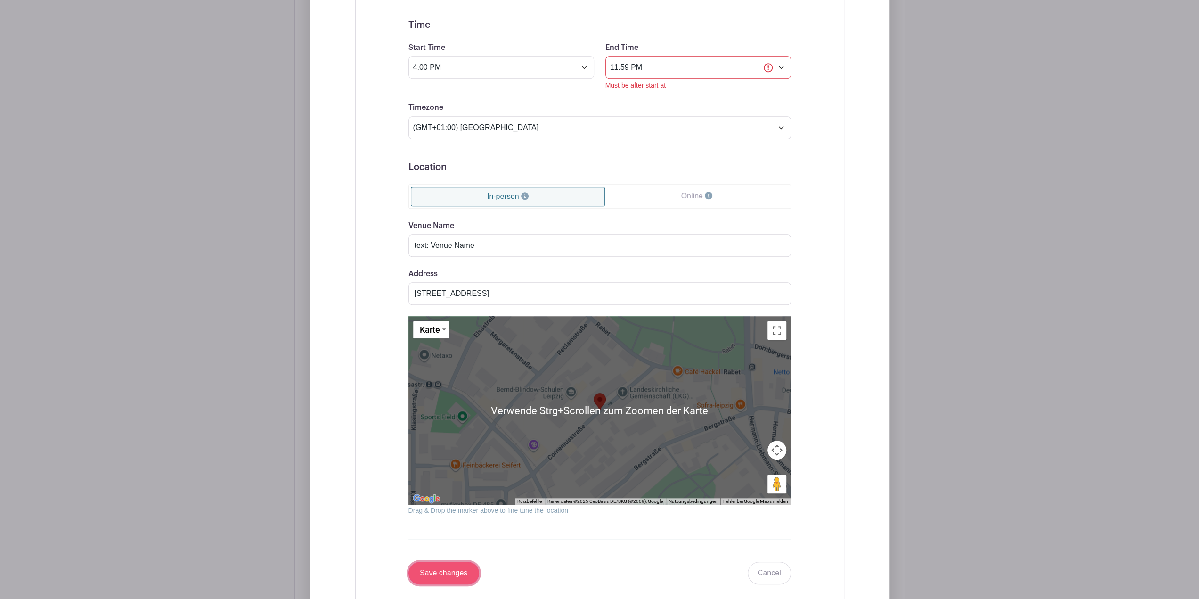
click at [439, 562] on input "Save changes" at bounding box center [444, 573] width 71 height 23
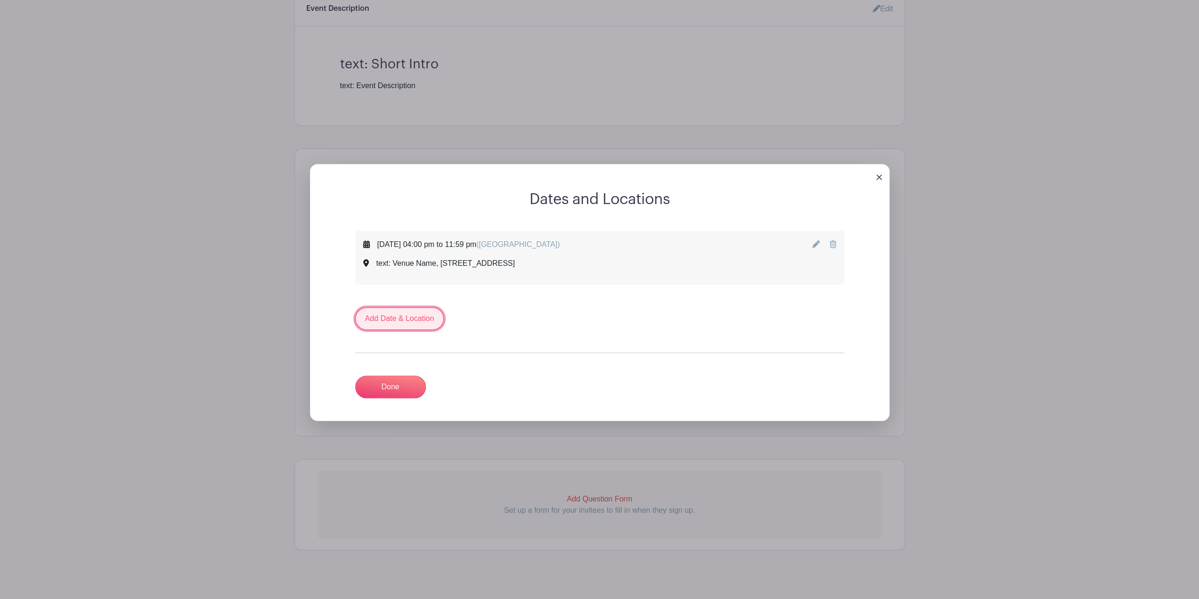
click at [403, 308] on link "Add Date & Location" at bounding box center [399, 318] width 89 height 23
select select "9"
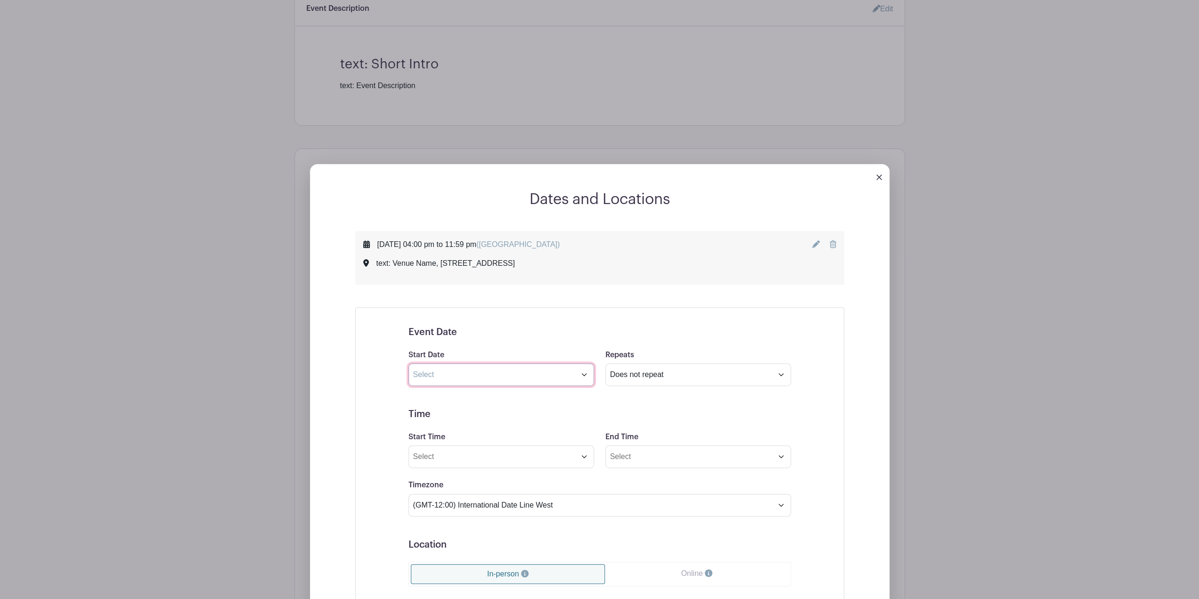
click at [513, 370] on input "text" at bounding box center [502, 374] width 186 height 23
click at [541, 508] on span "8" at bounding box center [542, 508] width 18 height 18
type input "[DATE]"
click at [680, 363] on select "Does not repeat Daily Weekly Monthly on day 8 Monthly on the second [DATE] Othe…" at bounding box center [699, 374] width 186 height 23
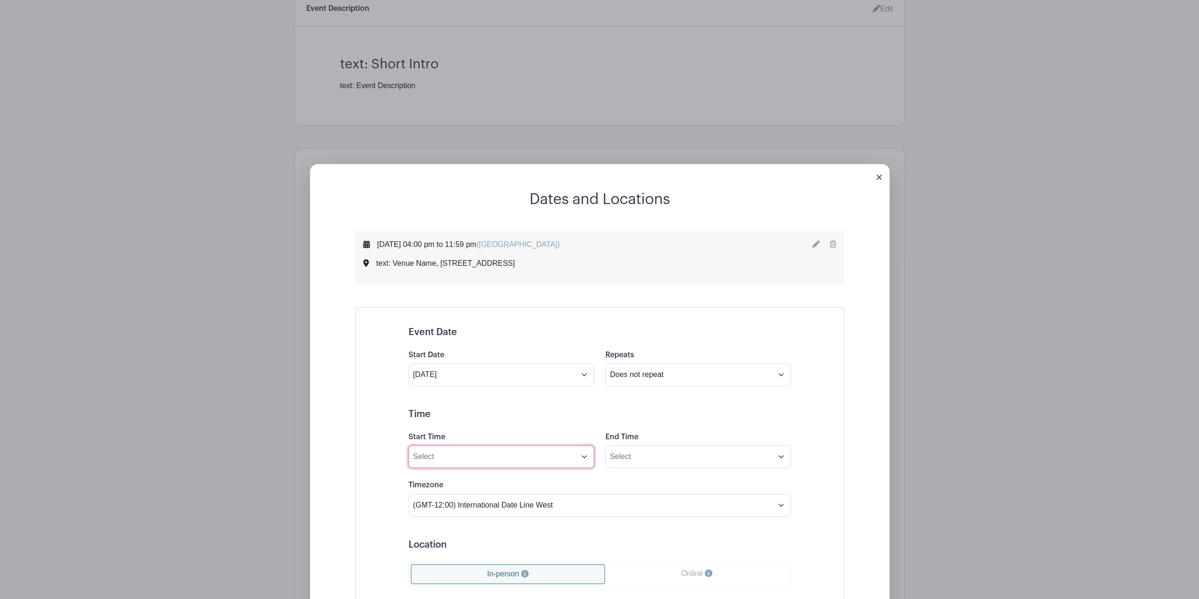
click at [510, 446] on input "Start Time" at bounding box center [502, 456] width 186 height 23
click at [430, 489] on div "10" at bounding box center [425, 489] width 31 height 18
click at [426, 489] on div "04" at bounding box center [426, 489] width 32 height 18
click at [494, 489] on div "24" at bounding box center [486, 489] width 31 height 18
click at [426, 473] on div "00" at bounding box center [426, 469] width 32 height 18
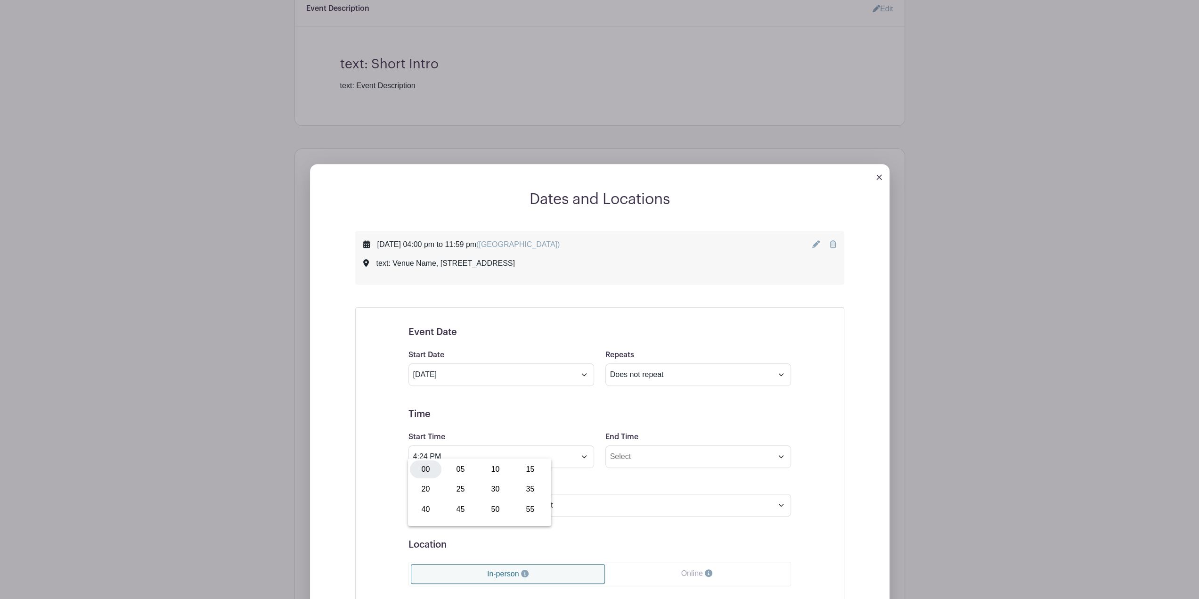
type input "4:00 PM"
click at [637, 448] on input "End Time" at bounding box center [699, 456] width 186 height 23
click at [621, 490] on div "10" at bounding box center [622, 489] width 31 height 18
click at [663, 508] on div "09" at bounding box center [658, 509] width 32 height 18
click at [726, 485] on button "PM" at bounding box center [722, 489] width 19 height 18
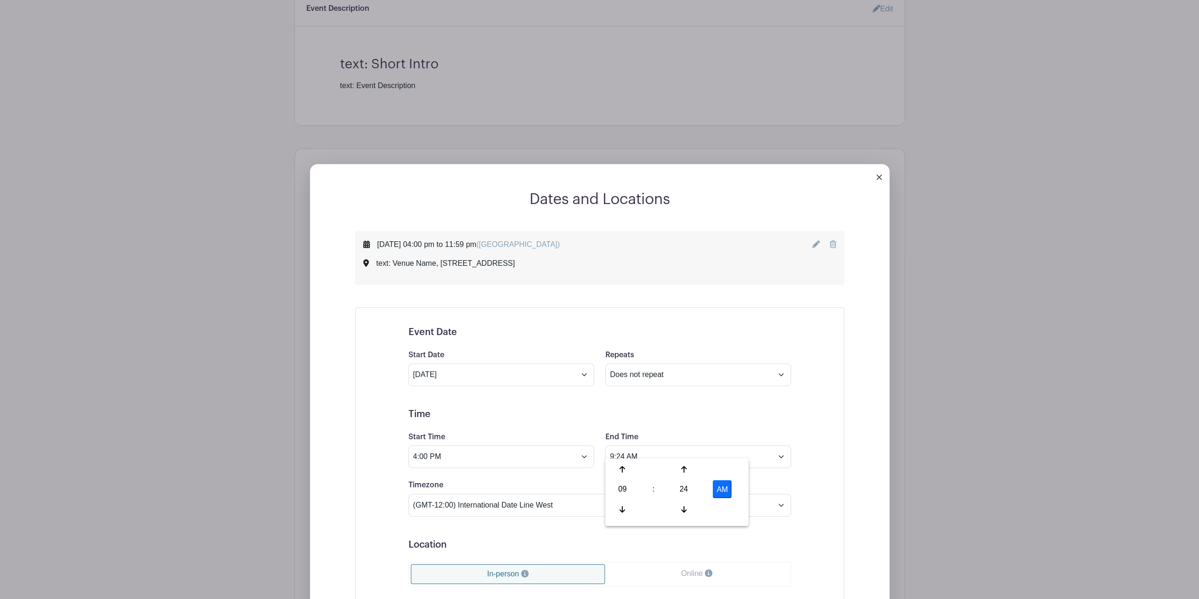
click at [719, 488] on button "AM" at bounding box center [722, 489] width 19 height 18
click at [766, 479] on div "Timezone (GMT-12:00) International Date Line West (GMT-11:00) [US_STATE] (GMT-1…" at bounding box center [600, 497] width 394 height 37
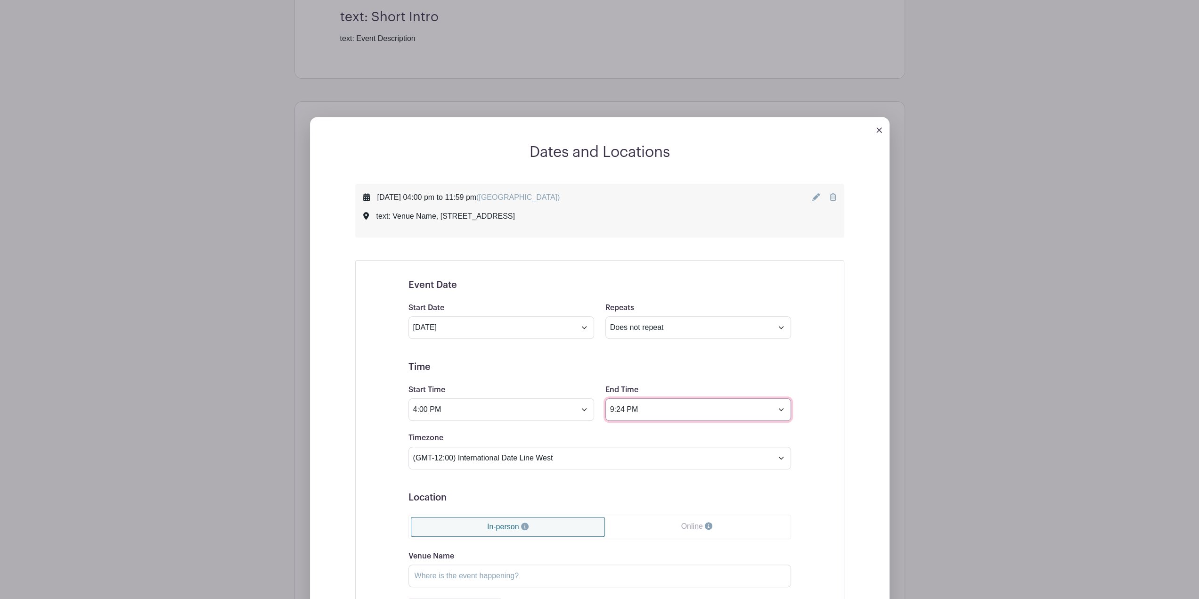
click at [660, 398] on input "9:24 PM" at bounding box center [699, 409] width 186 height 23
click at [614, 399] on input "9:24 PM" at bounding box center [699, 409] width 186 height 23
click at [645, 404] on input "9:24 PM" at bounding box center [699, 409] width 186 height 23
click at [625, 442] on div "09" at bounding box center [622, 442] width 31 height 18
click at [725, 462] on div "11" at bounding box center [728, 462] width 32 height 18
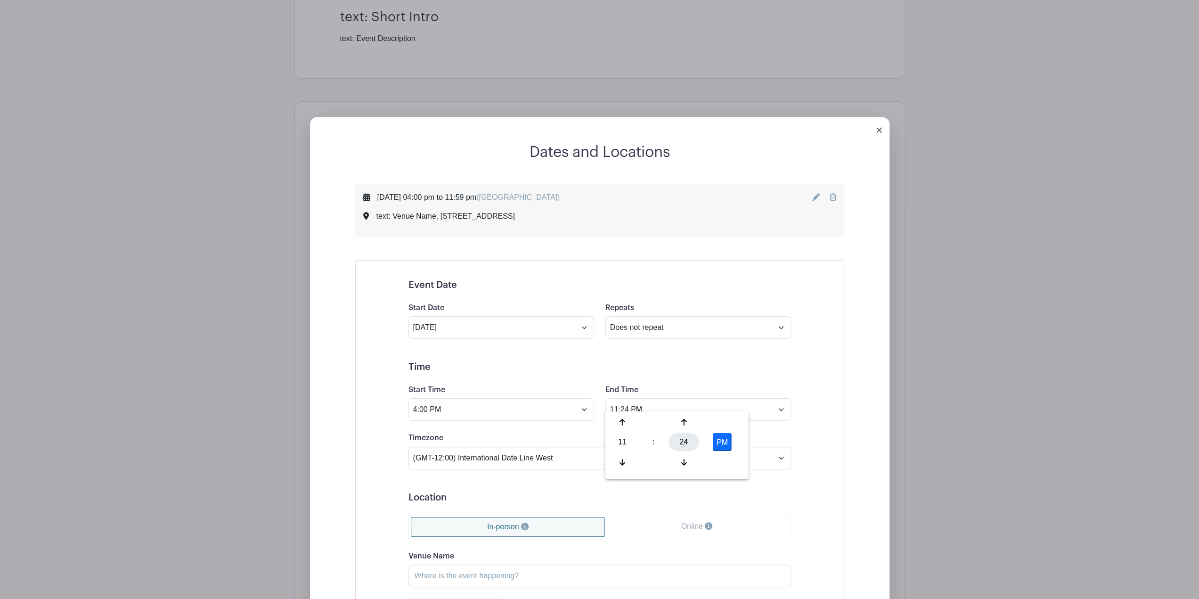
click at [690, 440] on div "24" at bounding box center [684, 442] width 31 height 18
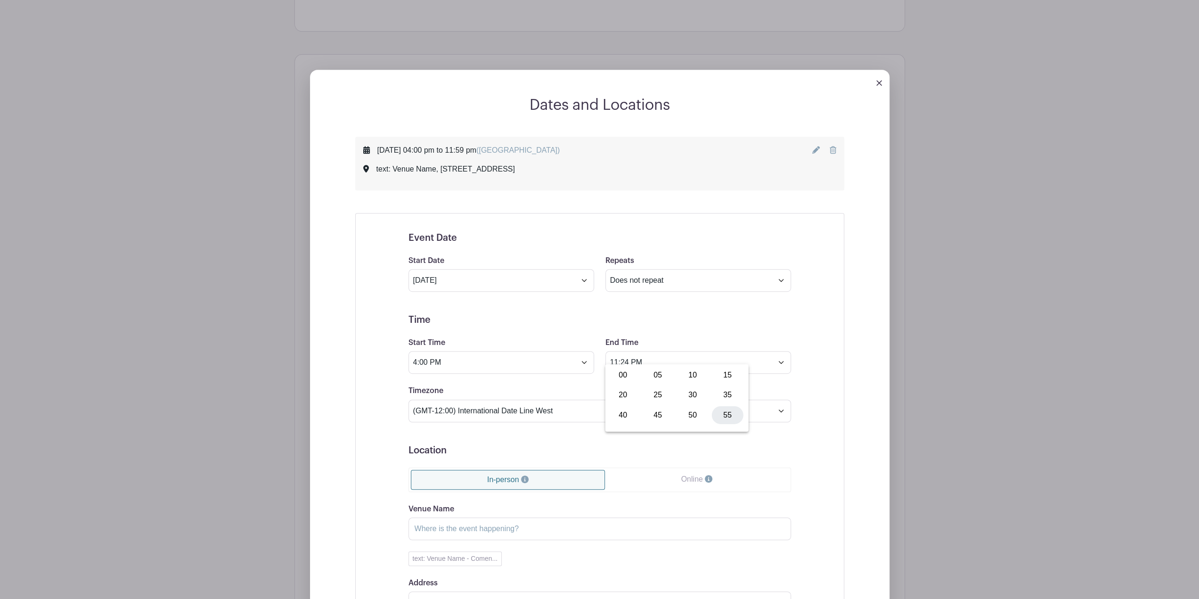
click at [728, 417] on div "55" at bounding box center [728, 415] width 32 height 18
type input "11:55 PM"
click at [770, 385] on div "Timezone (GMT-12:00) International Date Line West (GMT-11:00) [US_STATE] (GMT-1…" at bounding box center [600, 403] width 394 height 37
click at [484, 400] on select "(GMT-12:00) International Date Line West (GMT-11:00) [US_STATE] (GMT-11:00) [GE…" at bounding box center [600, 411] width 383 height 23
select select "[GEOGRAPHIC_DATA]"
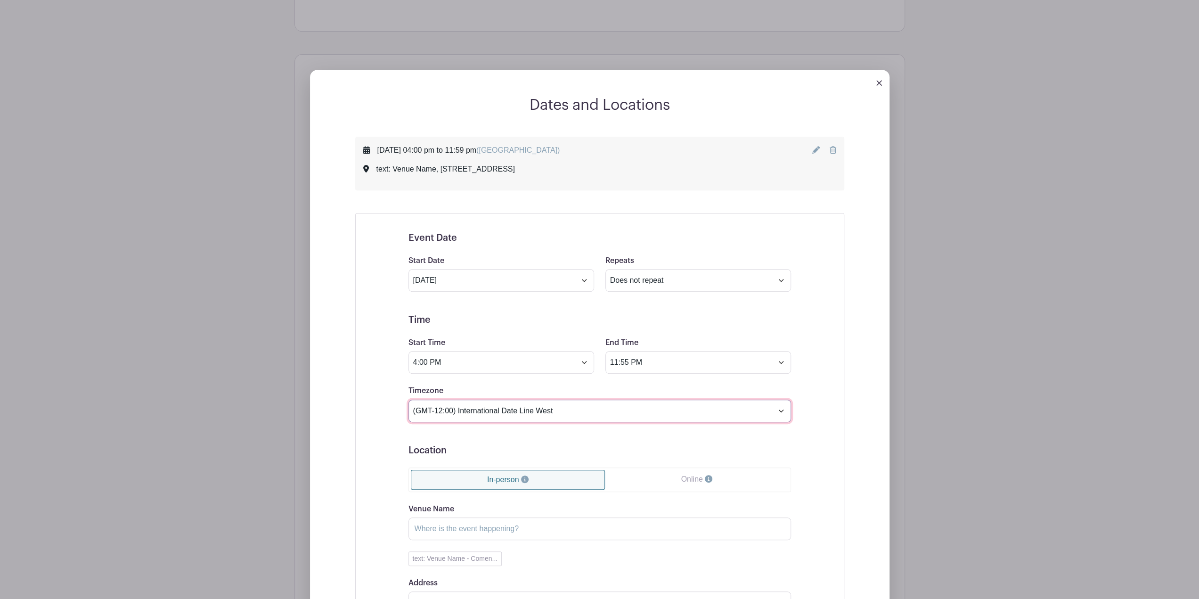
click at [409, 400] on select "(GMT-12:00) International Date Line West (GMT-11:00) [US_STATE] (GMT-11:00) [GE…" at bounding box center [600, 411] width 383 height 23
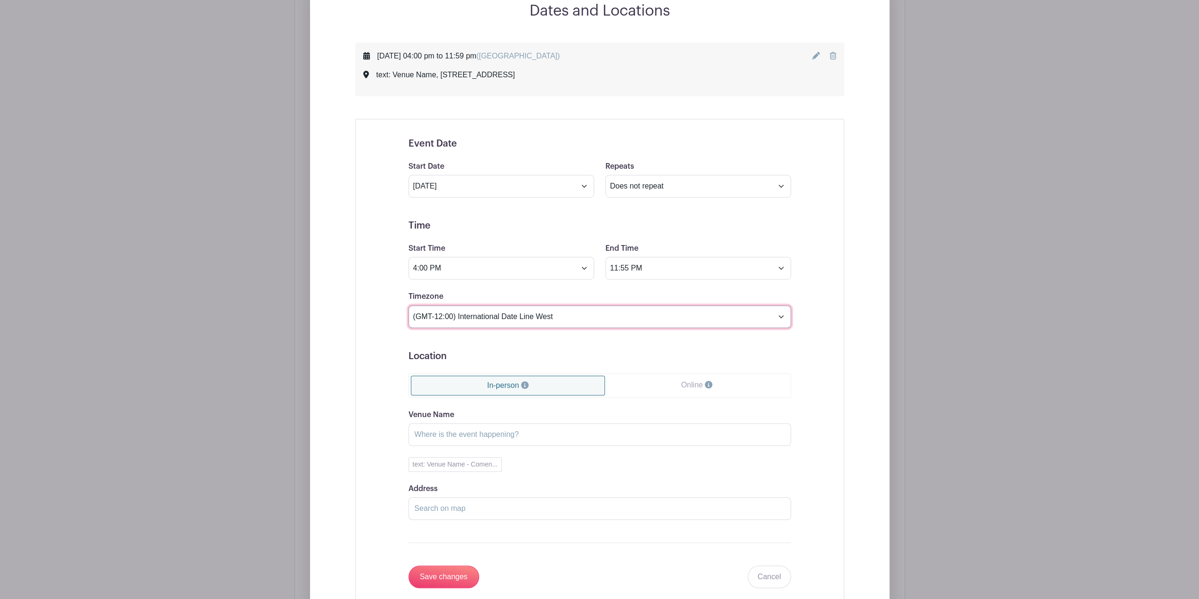
scroll to position [535, 0]
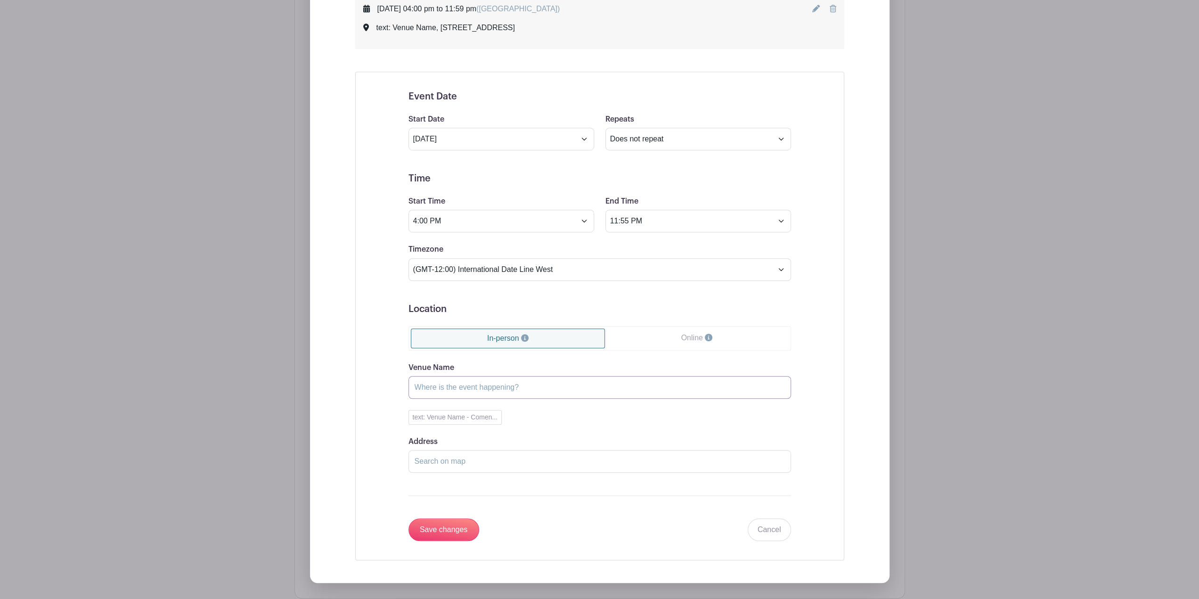
click at [463, 378] on input "Venue Name" at bounding box center [600, 387] width 383 height 23
type input "text: Venue Name"
drag, startPoint x: 486, startPoint y: 377, endPoint x: 394, endPoint y: 369, distance: 92.7
click at [394, 369] on div "Event Date Start Date [DATE] Repeats Does not repeat Daily Weekly Monthly on da…" at bounding box center [600, 316] width 428 height 473
click at [450, 450] on input "Address" at bounding box center [600, 461] width 383 height 23
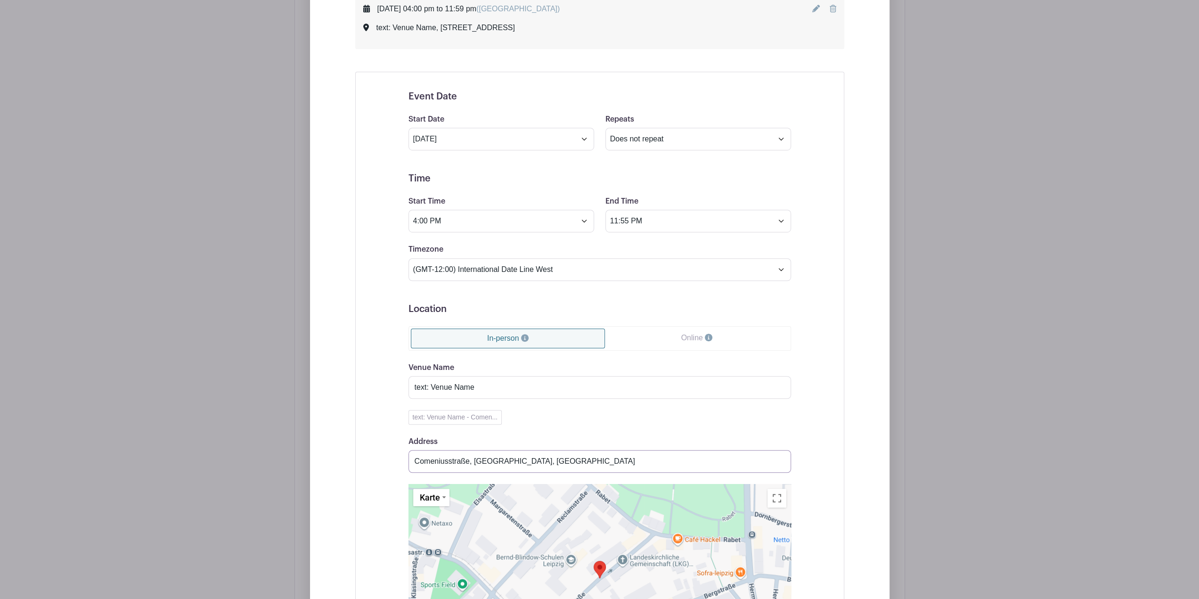
click at [468, 450] on input "Comeniusstraße, [GEOGRAPHIC_DATA], [GEOGRAPHIC_DATA]" at bounding box center [600, 461] width 383 height 23
type input "[STREET_ADDRESS]"
click at [563, 422] on div "Venue Name text: Venue Name text: Venue Name - Comen... Address [STREET_ADDRESS…" at bounding box center [600, 523] width 383 height 322
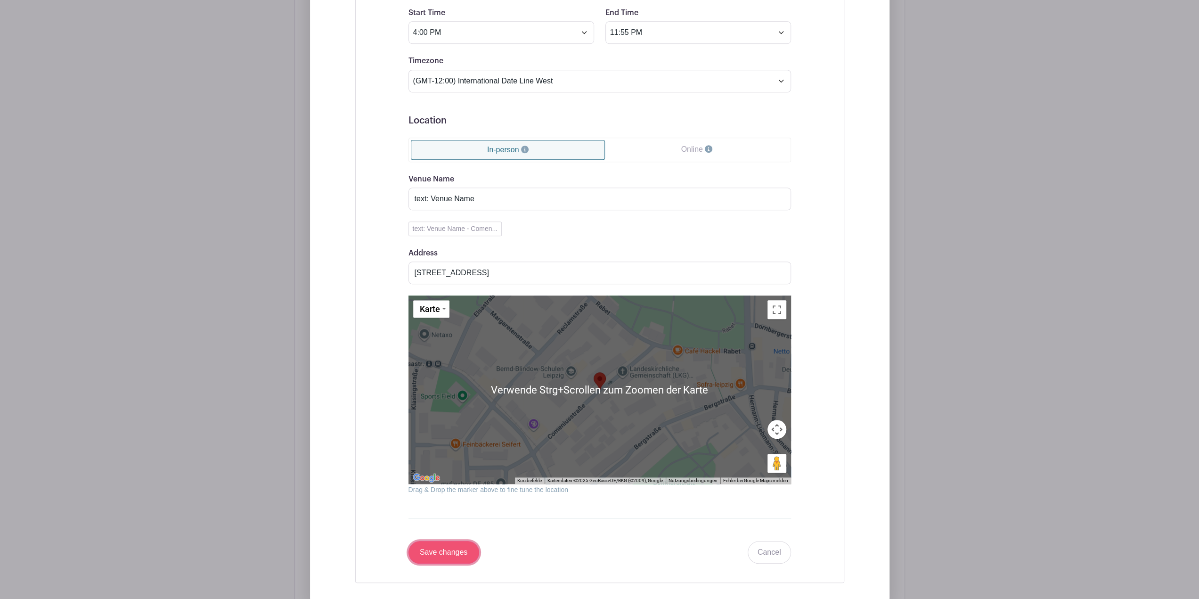
click at [444, 541] on input "Save changes" at bounding box center [444, 552] width 71 height 23
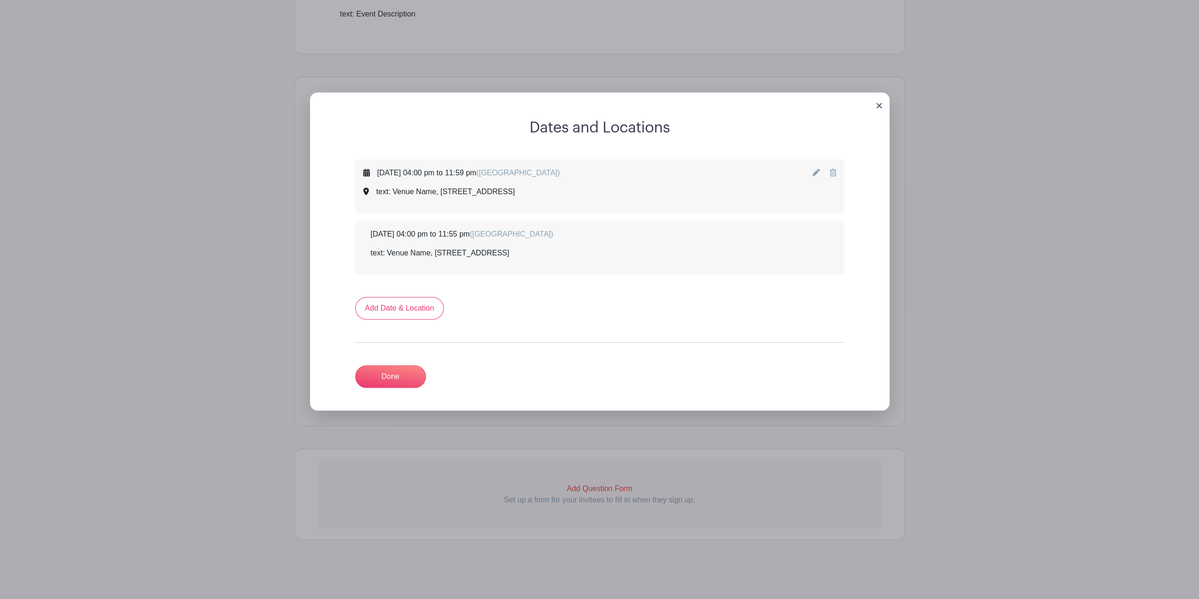
scroll to position [361, 0]
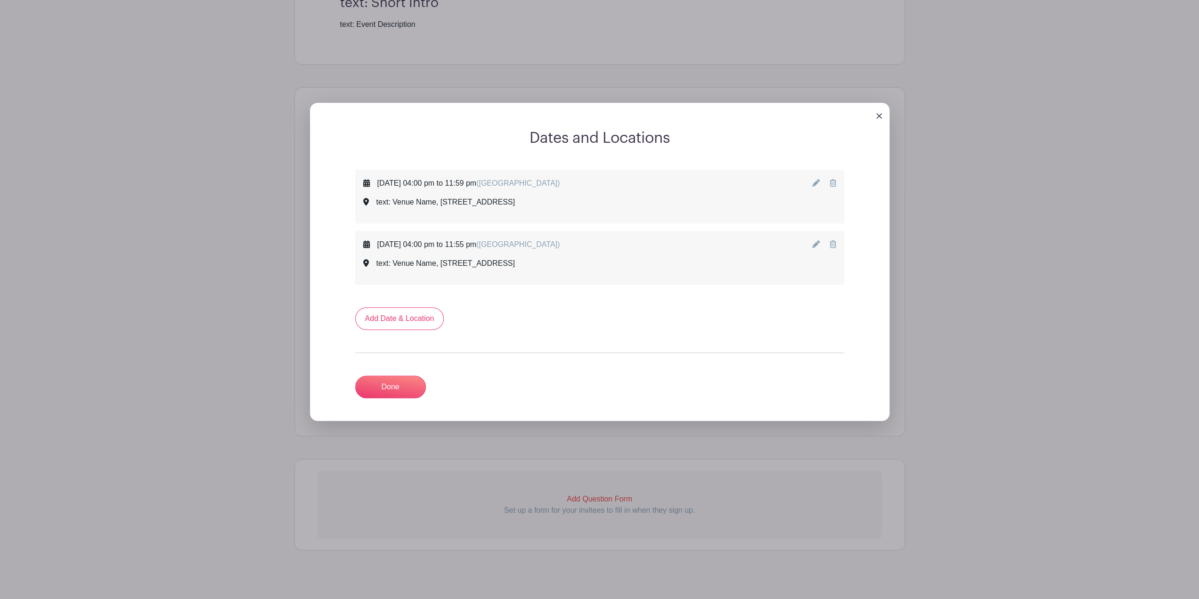
click at [831, 179] on icon at bounding box center [833, 183] width 7 height 8
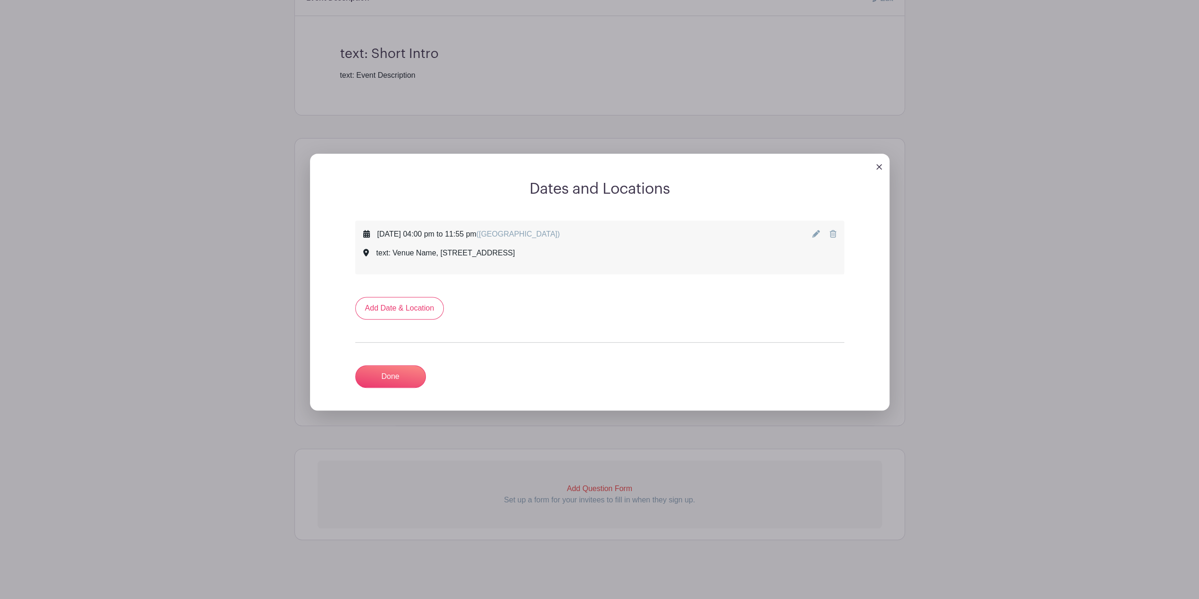
scroll to position [300, 0]
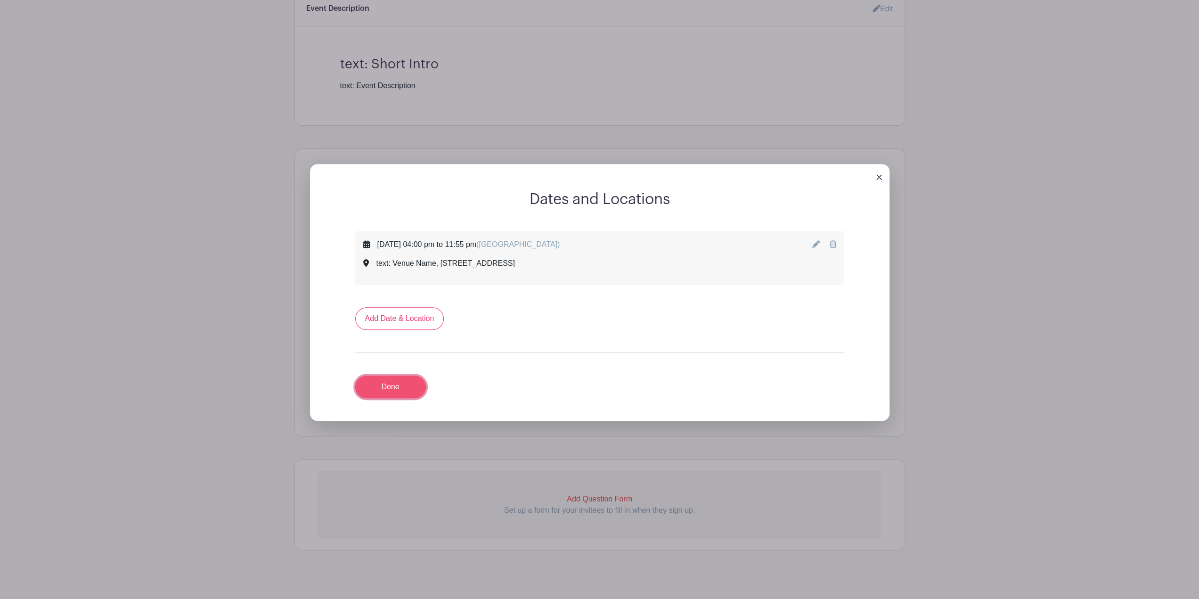
click at [393, 377] on link "Done" at bounding box center [390, 387] width 71 height 23
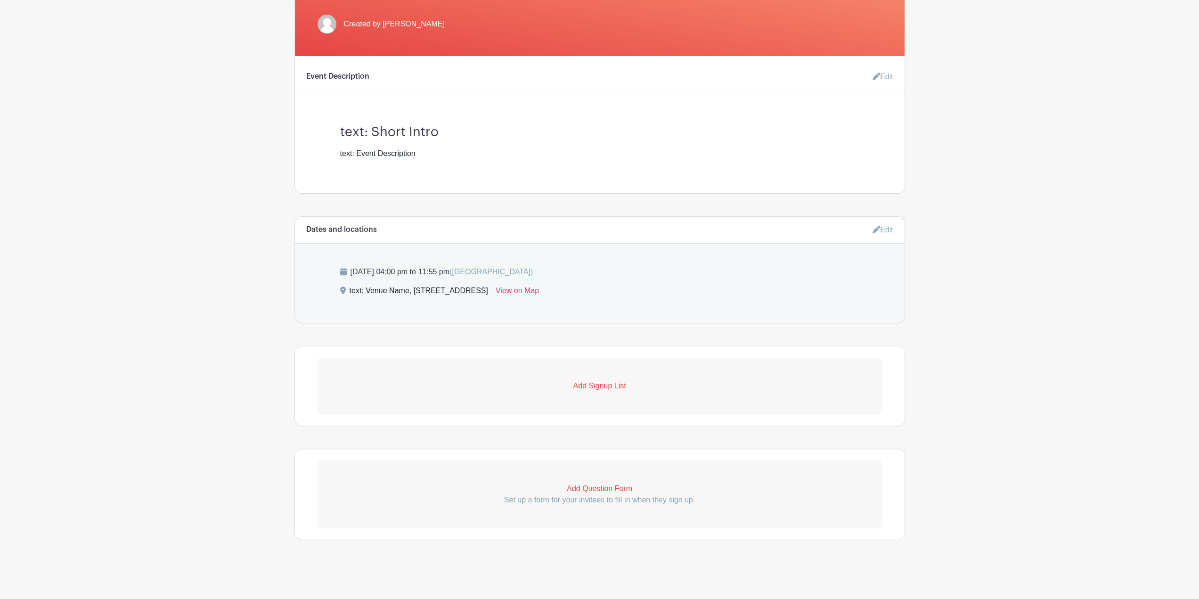
scroll to position [222, 0]
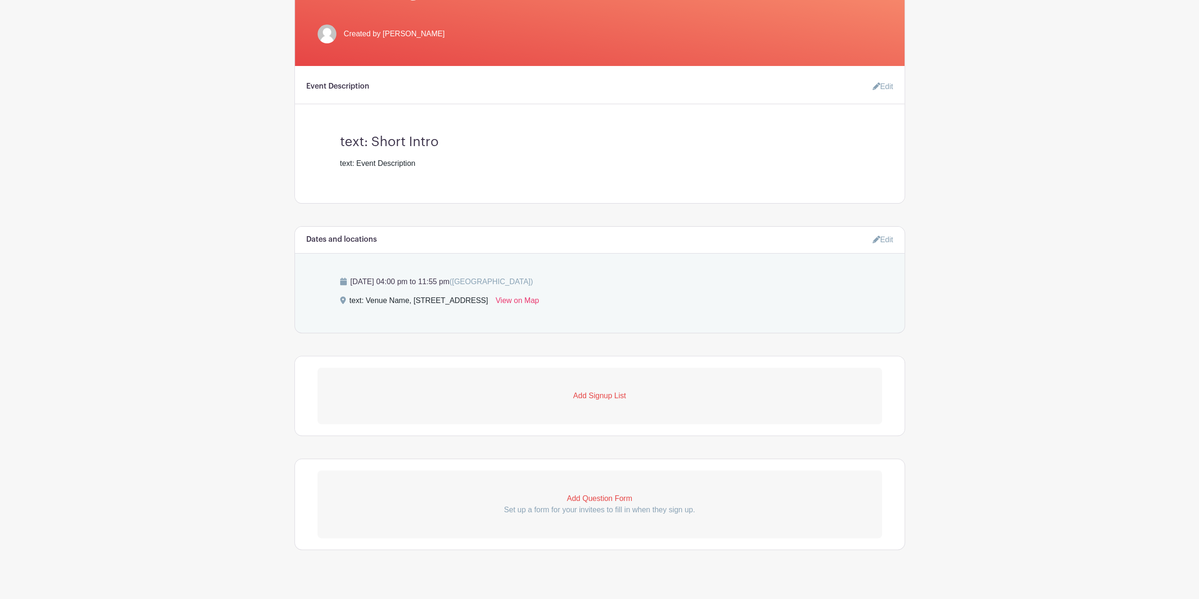
click at [600, 390] on p "Add Signup List" at bounding box center [600, 395] width 565 height 11
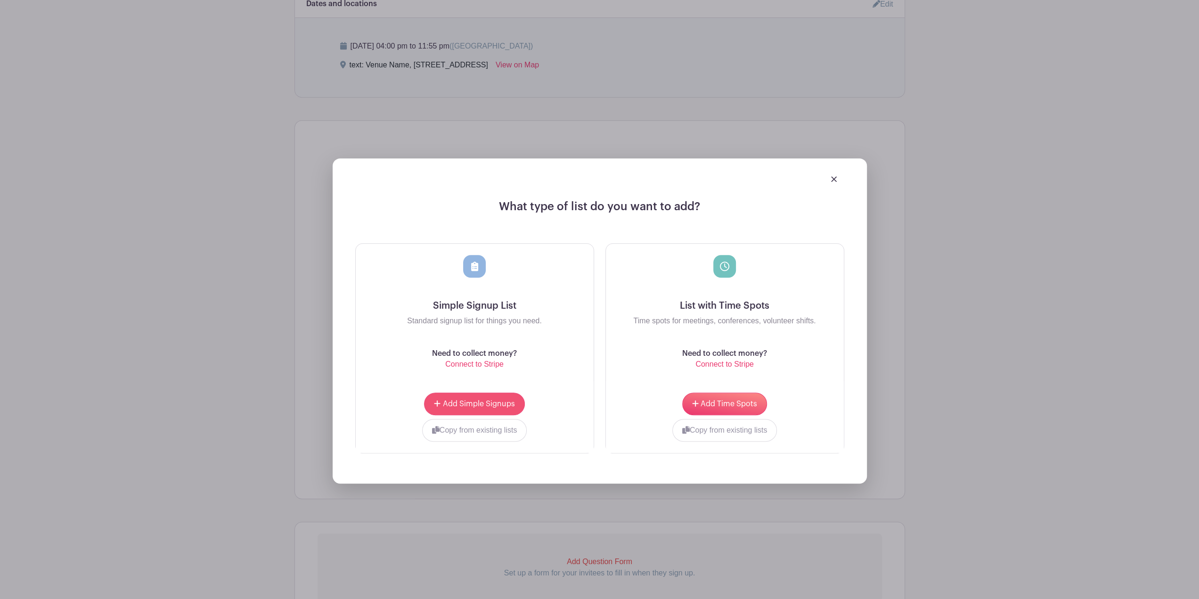
scroll to position [505, 0]
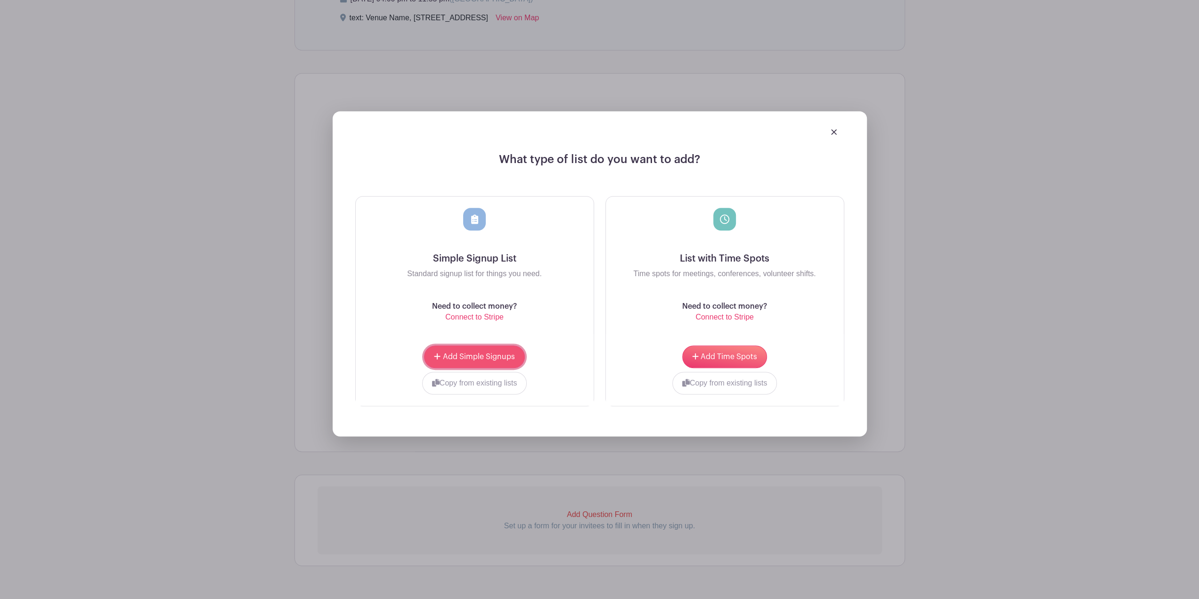
click at [474, 353] on span "Add Simple Signups" at bounding box center [479, 357] width 72 height 8
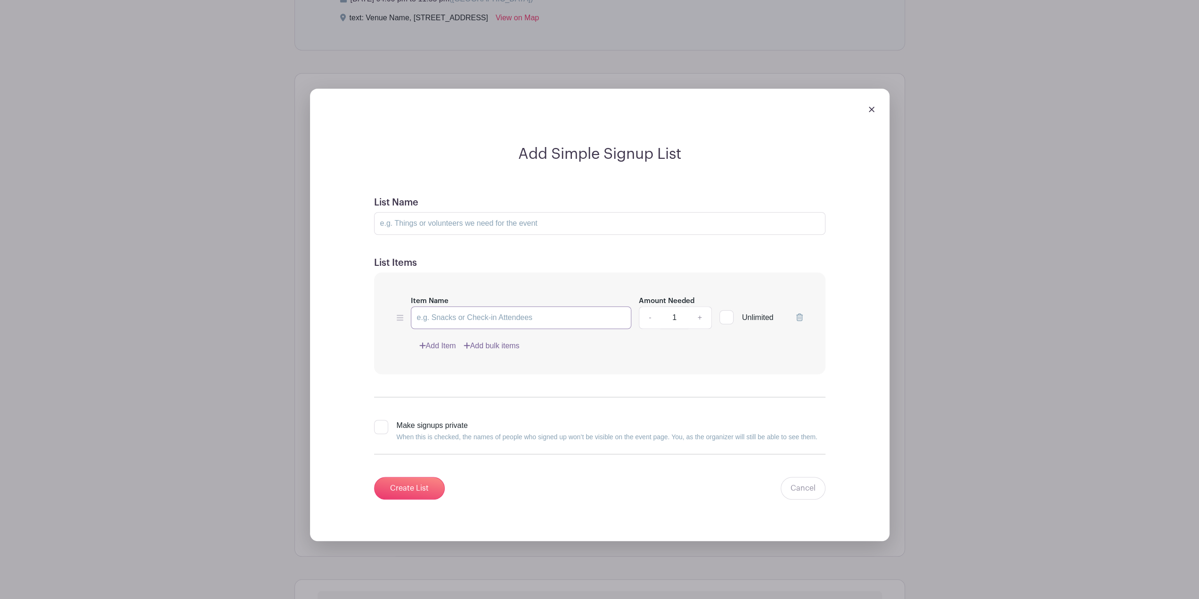
click at [442, 308] on input "Item Name" at bounding box center [521, 317] width 221 height 23
type input "herzhaften Salat (10 Portionen)"
click at [700, 308] on link "+" at bounding box center [700, 317] width 24 height 23
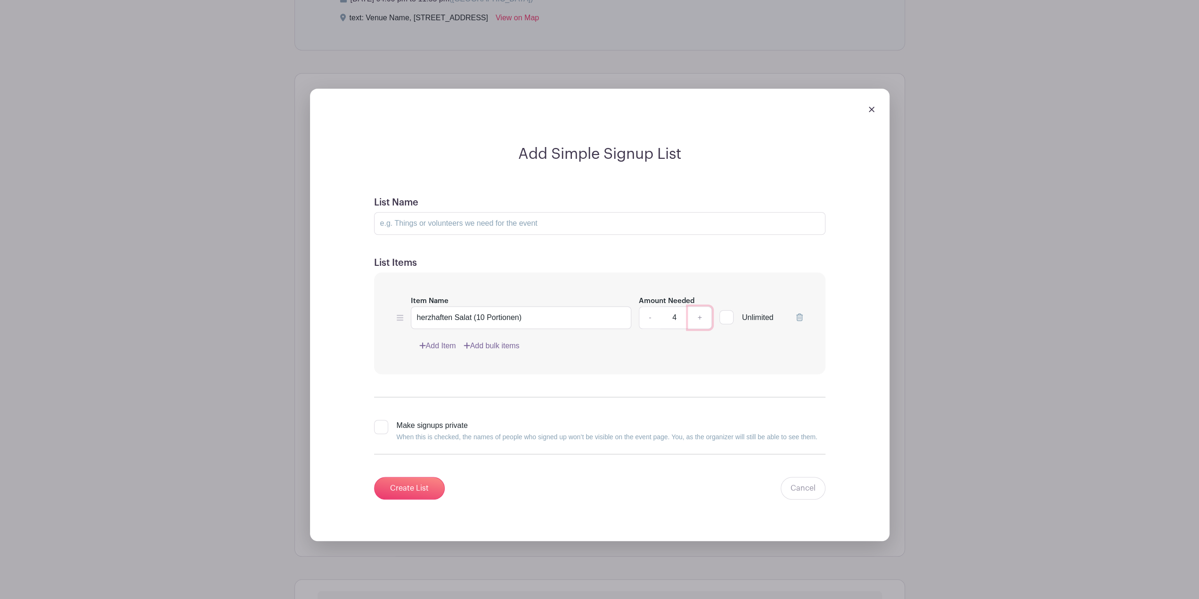
click at [700, 308] on link "+" at bounding box center [700, 317] width 24 height 23
type input "6"
click at [507, 340] on link "Add bulk items" at bounding box center [492, 345] width 56 height 11
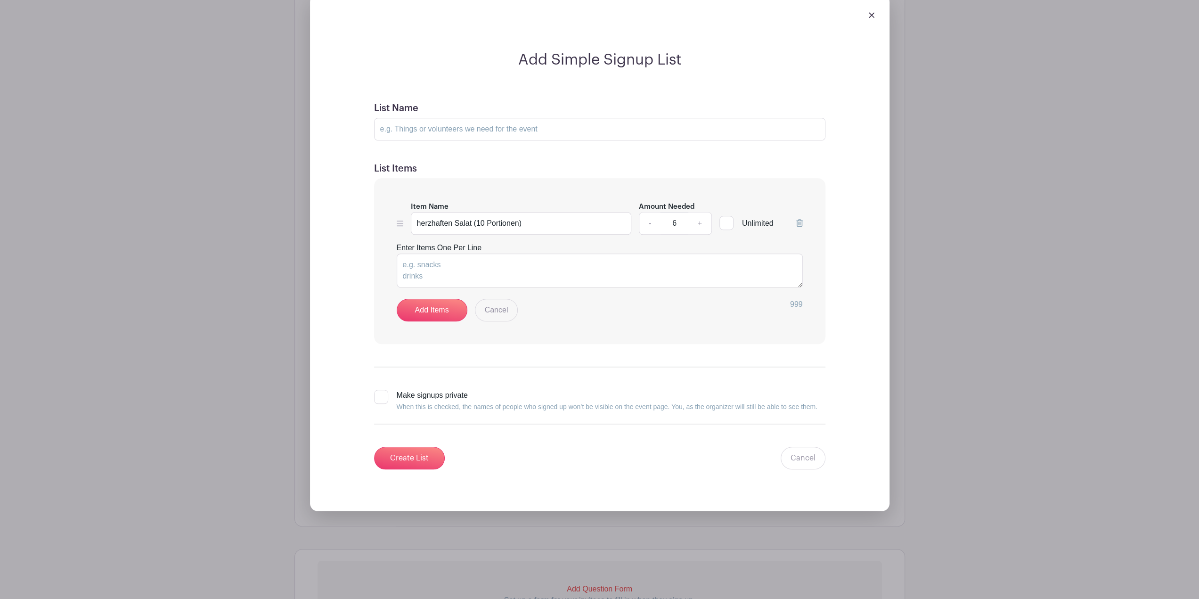
scroll to position [721, 0]
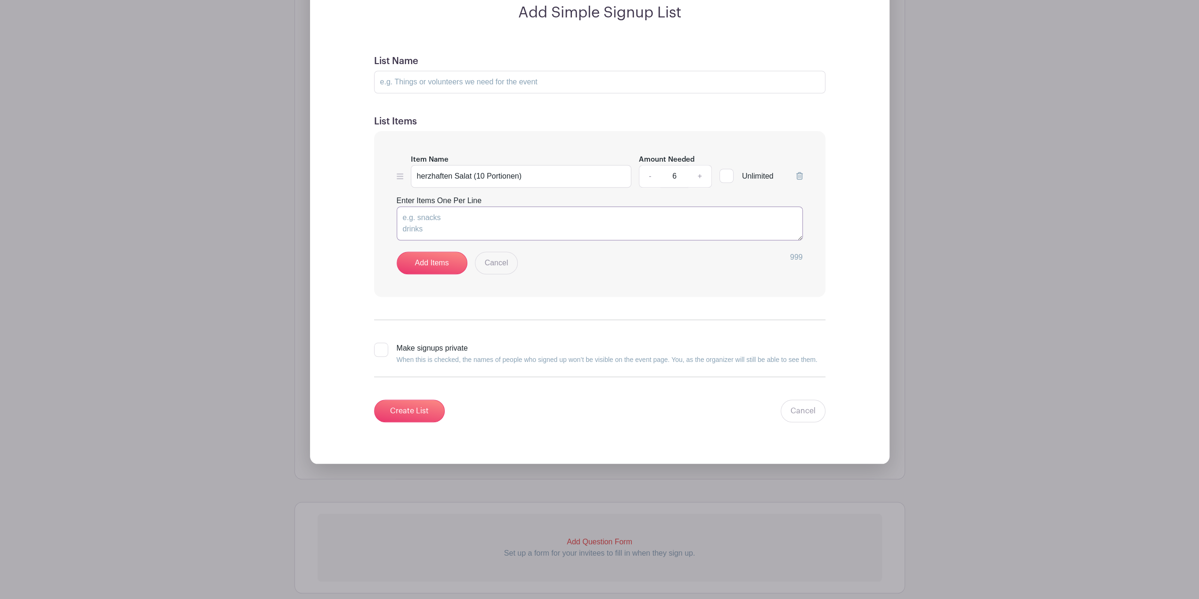
click at [442, 208] on textarea "Enter Items One Per Line" at bounding box center [600, 223] width 406 height 34
click at [435, 252] on link "Add Items" at bounding box center [432, 263] width 71 height 23
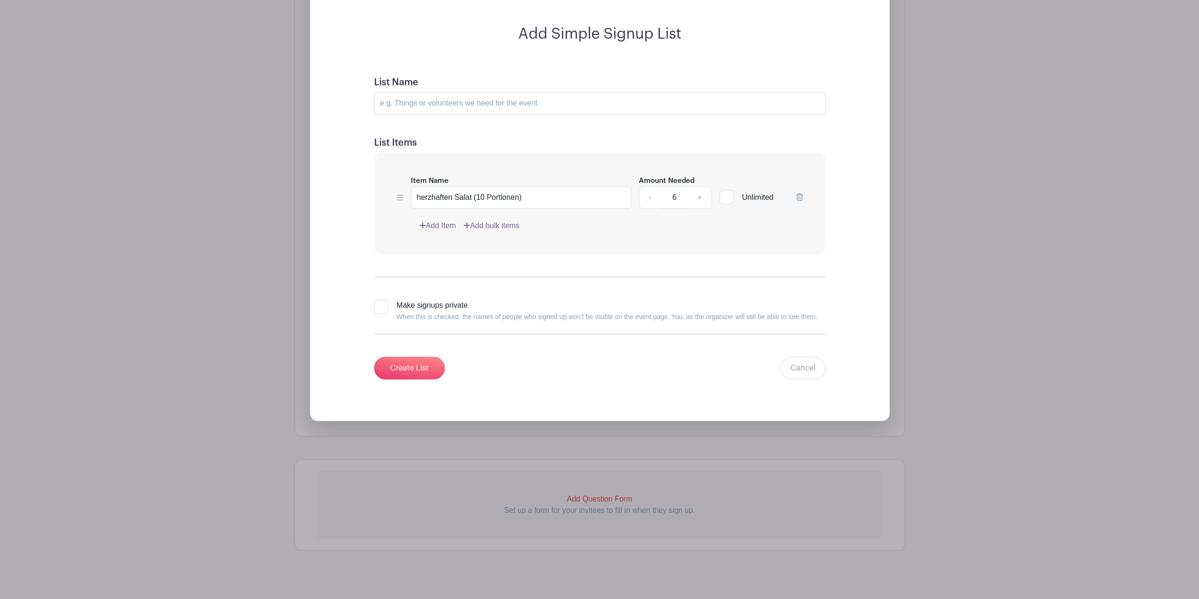
scroll to position [578, 0]
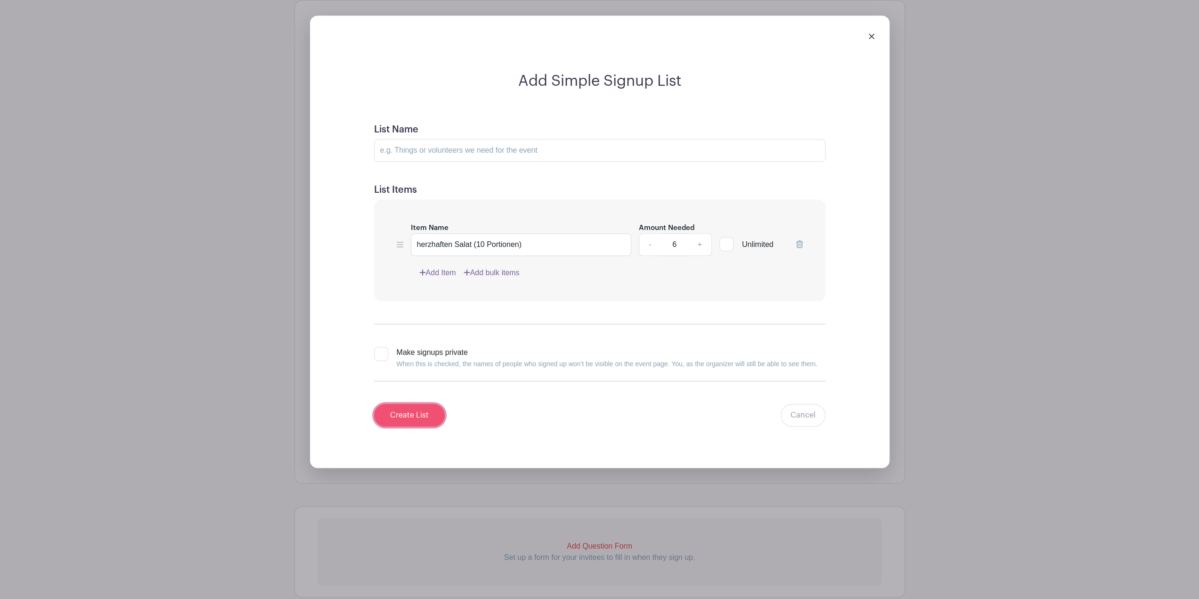
click at [416, 407] on input "Create List" at bounding box center [409, 415] width 71 height 23
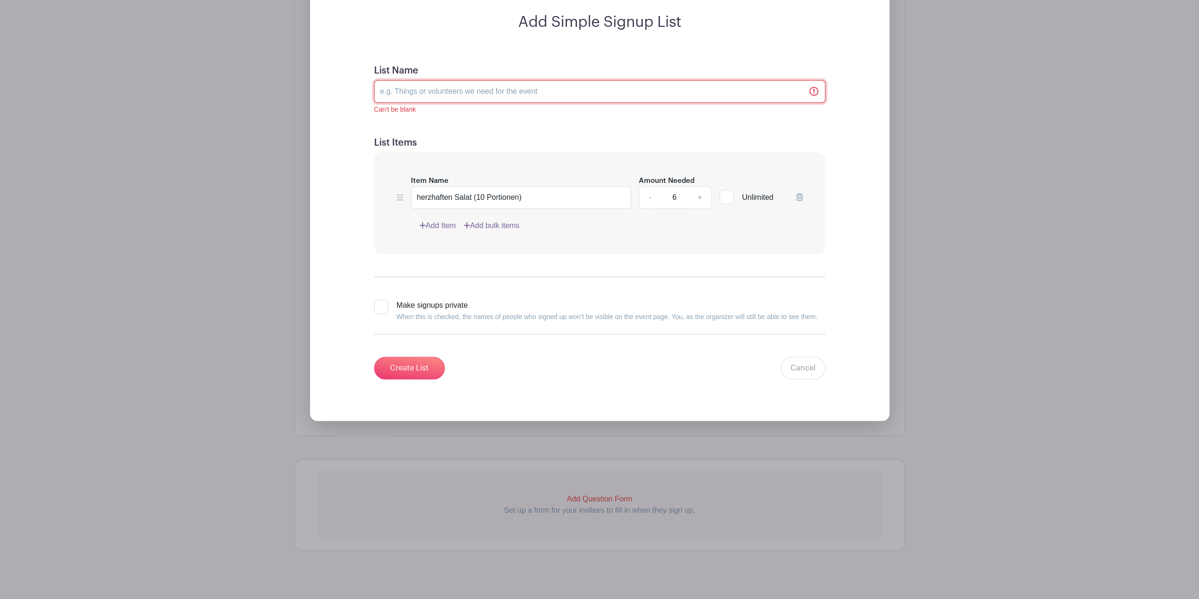
click at [407, 81] on input "List Name" at bounding box center [599, 91] width 451 height 23
type input "s"
type input "Salat"
click at [405, 357] on input "Create List" at bounding box center [409, 368] width 71 height 23
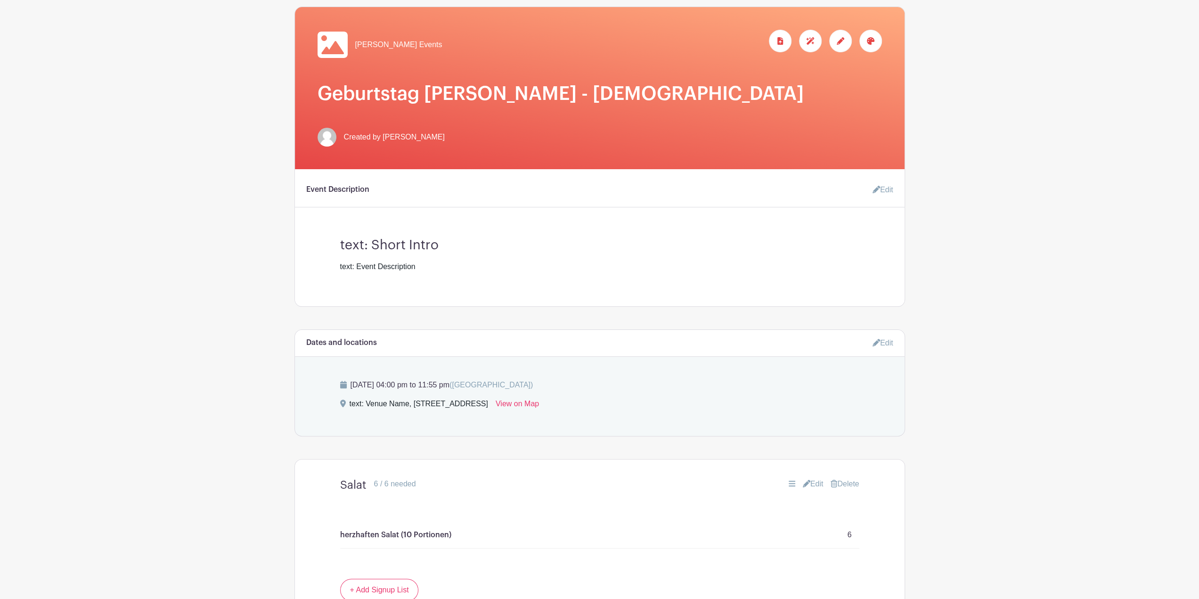
scroll to position [0, 0]
